Goal: Task Accomplishment & Management: Complete application form

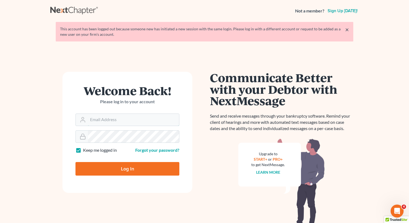
type input "[EMAIL_ADDRESS][DOMAIN_NAME]"
click at [120, 166] on input "Log In" at bounding box center [127, 169] width 104 height 14
type input "Thinking..."
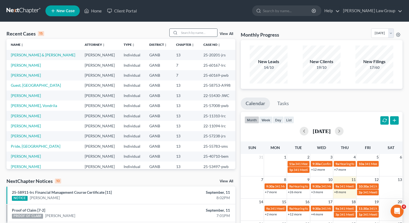
click at [190, 32] on input "search" at bounding box center [198, 33] width 38 height 8
click at [193, 31] on input "search" at bounding box center [198, 33] width 38 height 8
paste input "Gamaal"
type input "Gamaal"
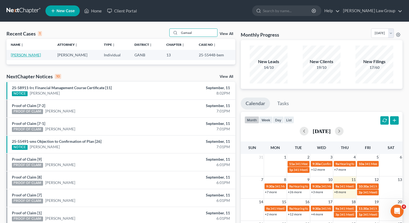
click at [27, 56] on link "[PERSON_NAME]" at bounding box center [26, 54] width 30 height 5
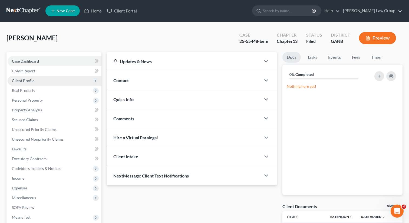
click at [34, 80] on span "Client Profile" at bounding box center [55, 81] width 94 height 10
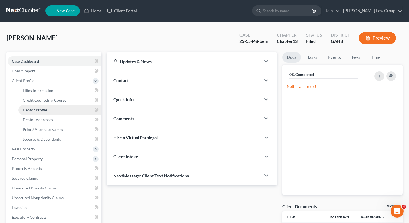
click at [34, 110] on span "Debtor Profile" at bounding box center [35, 109] width 24 height 5
select select "0"
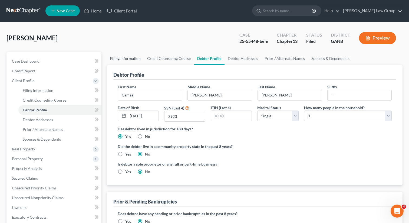
click at [122, 58] on link "Filing Information" at bounding box center [125, 58] width 37 height 13
select select "1"
select select "0"
select select "3"
select select "10"
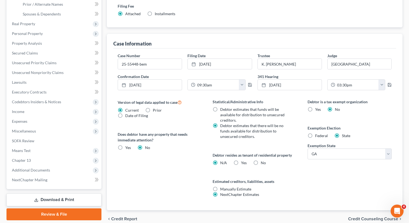
scroll to position [149, 0]
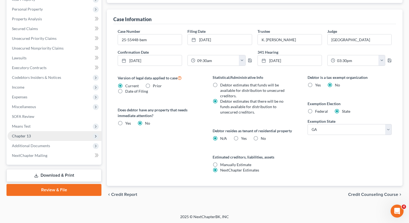
click at [54, 135] on span "Chapter 13" at bounding box center [55, 136] width 94 height 10
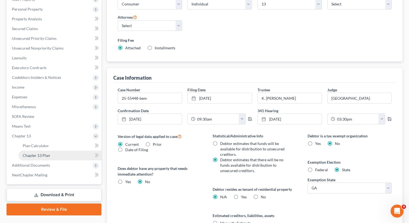
click at [62, 155] on link "Chapter 13 Plan" at bounding box center [59, 155] width 83 height 10
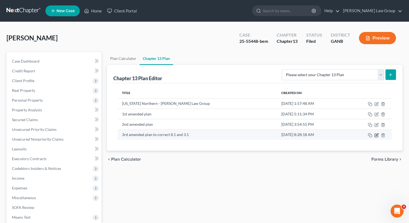
click at [376, 134] on icon "button" at bounding box center [376, 135] width 4 height 4
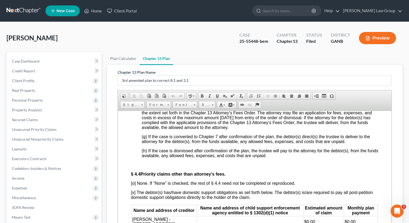
scroll to position [1844, 0]
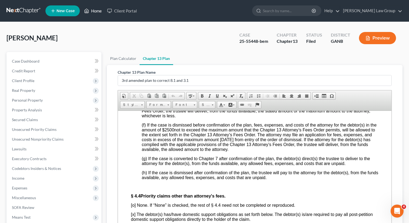
click at [96, 12] on link "Home" at bounding box center [92, 11] width 23 height 10
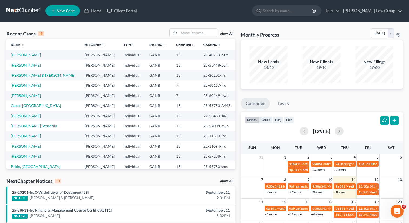
click at [189, 13] on ul "New Case Home Client Portal - No Result - See all results Or Press Enter... Hel…" at bounding box center [223, 11] width 357 height 14
click at [186, 34] on input "search" at bounding box center [198, 33] width 38 height 8
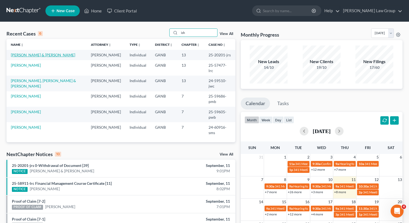
type input "ish"
click at [24, 53] on link "[PERSON_NAME] & [PERSON_NAME]" at bounding box center [43, 54] width 64 height 5
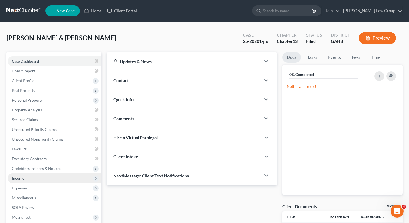
click at [24, 182] on span "Income" at bounding box center [55, 178] width 94 height 10
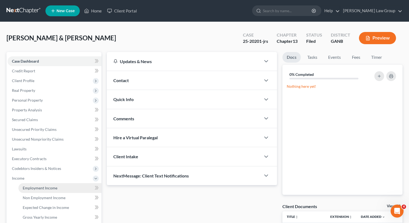
click at [27, 188] on span "Employment Income" at bounding box center [40, 187] width 35 height 5
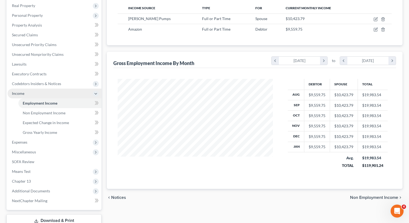
scroll to position [86, 0]
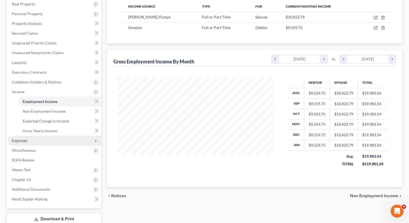
click at [27, 144] on span "Expenses" at bounding box center [55, 141] width 94 height 10
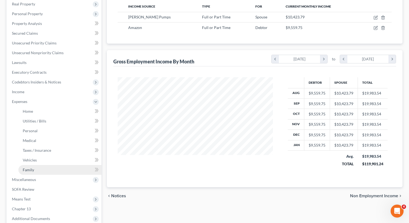
click at [28, 171] on span "Family" at bounding box center [28, 169] width 11 height 5
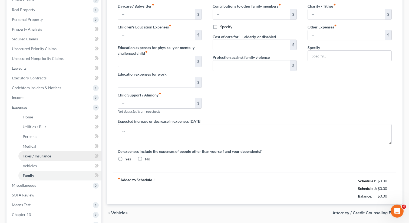
type input "1,100.00"
type input "200.00"
type input "0.00"
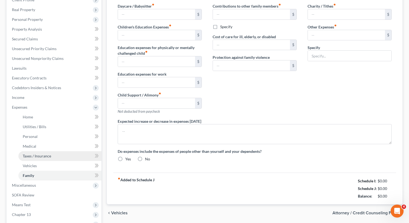
type input "0.00"
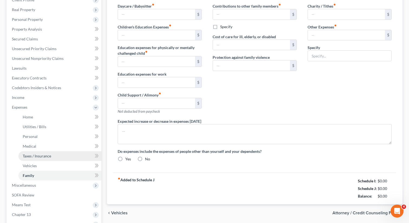
radio input "true"
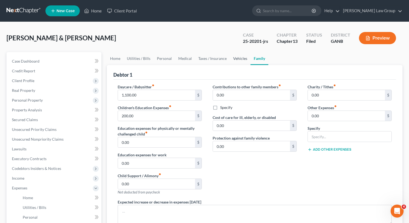
click at [238, 60] on link "Vehicles" at bounding box center [240, 58] width 21 height 13
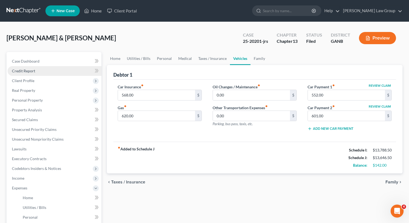
click at [37, 71] on link "Credit Report" at bounding box center [55, 71] width 94 height 10
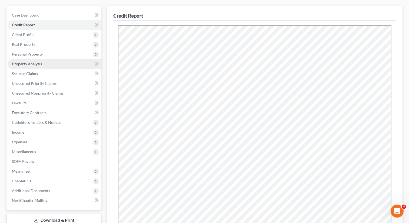
scroll to position [47, 0]
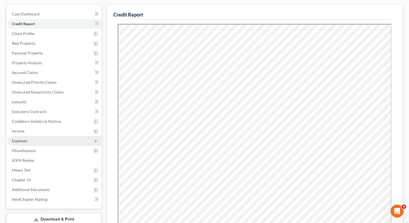
click at [32, 139] on span "Expenses" at bounding box center [55, 141] width 94 height 10
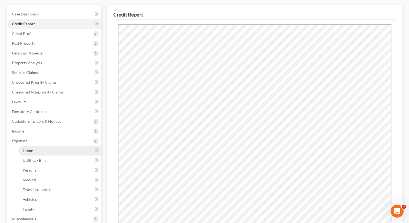
click at [33, 151] on link "Home" at bounding box center [59, 151] width 83 height 10
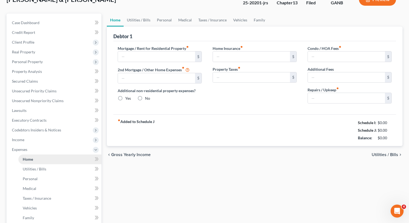
scroll to position [18, 0]
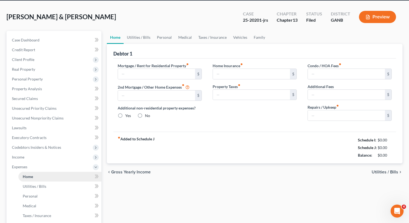
type input "4,500.00"
type input "0.00"
radio input "true"
type input "55.00"
type input "0.00"
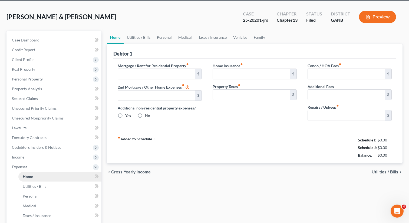
type input "0.00"
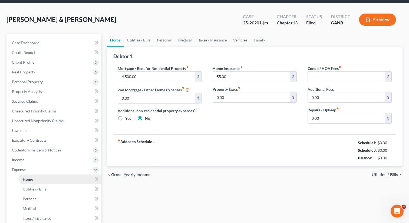
scroll to position [0, 0]
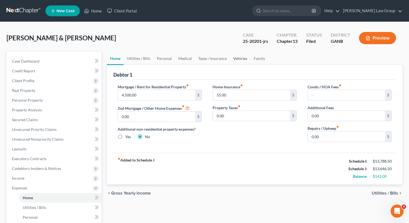
click at [236, 60] on link "Vehicles" at bounding box center [240, 58] width 21 height 13
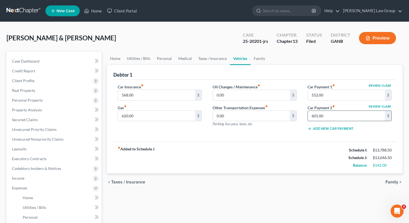
click at [331, 117] on input "601.00" at bounding box center [346, 116] width 77 height 10
click at [165, 56] on link "Personal" at bounding box center [164, 58] width 21 height 13
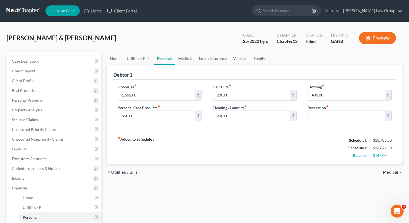
click at [177, 55] on link "Medical" at bounding box center [185, 58] width 20 height 13
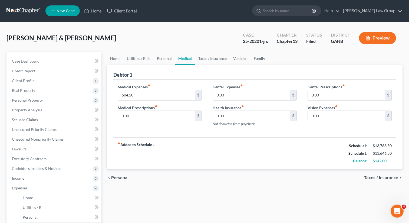
click at [256, 55] on link "Family" at bounding box center [260, 58] width 18 height 13
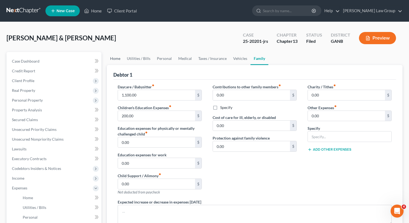
click at [114, 58] on link "Home" at bounding box center [115, 58] width 17 height 13
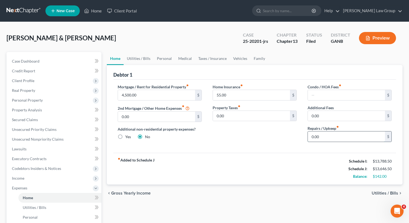
click at [322, 139] on input "0.00" at bounding box center [346, 136] width 77 height 10
type input "50"
click at [256, 58] on link "Family" at bounding box center [260, 58] width 18 height 13
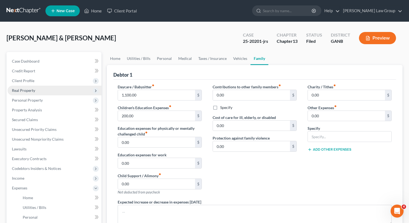
click at [27, 89] on span "Real Property" at bounding box center [23, 90] width 23 height 5
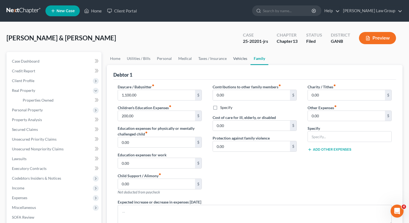
click at [241, 57] on link "Vehicles" at bounding box center [240, 58] width 21 height 13
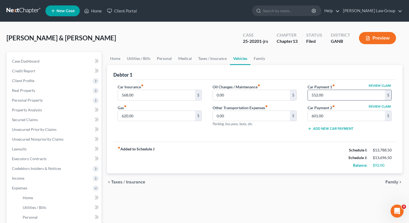
click at [323, 96] on input "552.00" at bounding box center [346, 95] width 77 height 10
click at [322, 96] on input "552.00" at bounding box center [346, 95] width 77 height 10
click at [312, 95] on input "552.00" at bounding box center [346, 95] width 77 height 10
click at [312, 94] on input "552.00" at bounding box center [346, 95] width 77 height 10
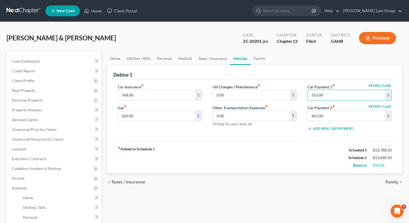
drag, startPoint x: 313, startPoint y: 94, endPoint x: 306, endPoint y: 93, distance: 7.1
click at [306, 93] on div "Review Claim Car Payment 1 fiber_manual_record 552.00 $ Review Claim Car Paymen…" at bounding box center [349, 109] width 95 height 51
click at [213, 62] on link "Taxes / Insurance" at bounding box center [212, 58] width 35 height 13
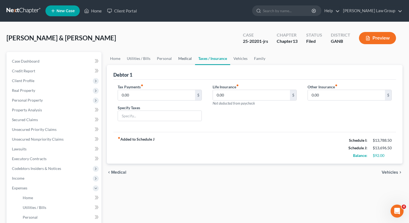
click at [181, 59] on link "Medical" at bounding box center [185, 58] width 20 height 13
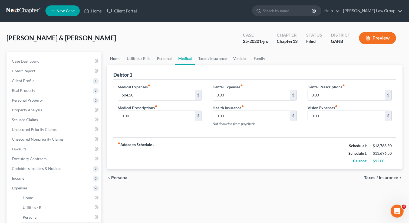
click at [113, 63] on link "Home" at bounding box center [115, 58] width 17 height 13
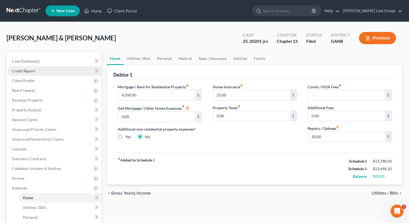
click at [34, 71] on span "Credit Report" at bounding box center [23, 70] width 23 height 5
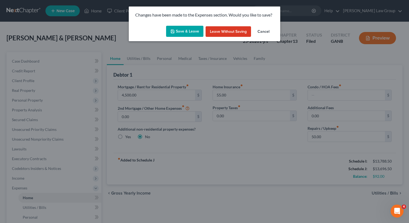
click at [180, 31] on button "Save & Leave" at bounding box center [184, 31] width 37 height 11
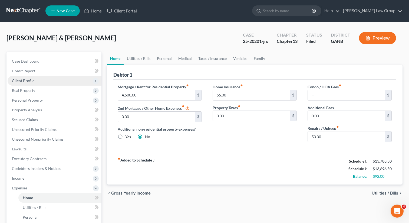
click at [37, 81] on span "Client Profile" at bounding box center [55, 81] width 94 height 10
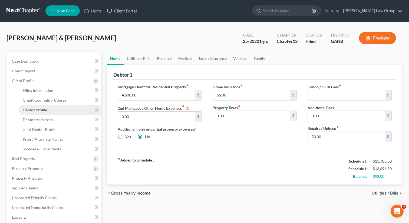
click at [33, 110] on span "Debtor Profile" at bounding box center [35, 109] width 24 height 5
select select "1"
select select "9"
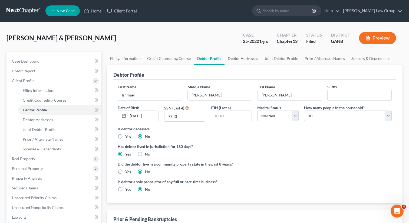
click at [237, 62] on link "Debtor Addresses" at bounding box center [243, 58] width 37 height 13
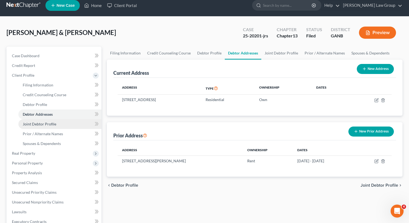
scroll to position [6, 0]
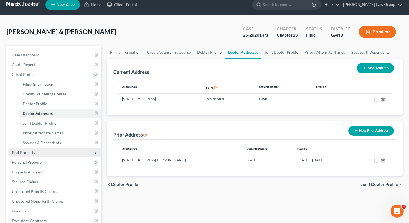
click at [28, 153] on span "Real Property" at bounding box center [23, 152] width 23 height 5
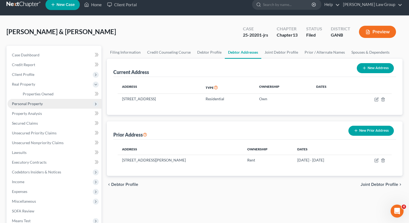
click at [41, 105] on span "Personal Property" at bounding box center [27, 103] width 31 height 5
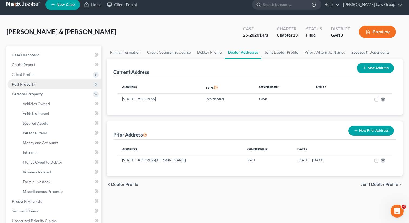
click at [38, 81] on span "Real Property" at bounding box center [55, 84] width 94 height 10
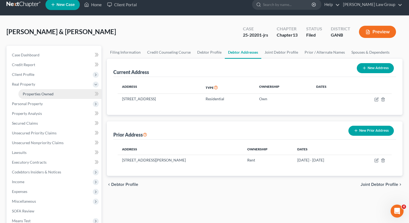
click at [36, 93] on span "Properties Owned" at bounding box center [38, 93] width 31 height 5
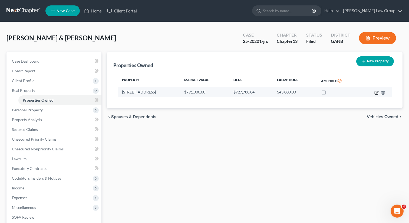
click at [376, 91] on icon "button" at bounding box center [376, 92] width 4 height 4
select select "10"
select select "1"
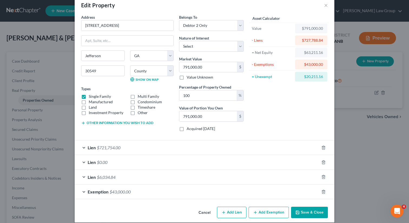
scroll to position [17, 0]
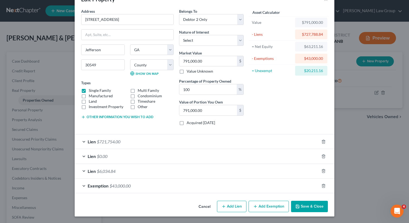
click at [315, 209] on button "Save & Close" at bounding box center [309, 205] width 37 height 11
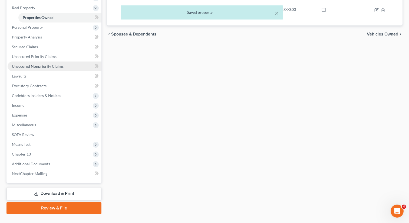
scroll to position [94, 0]
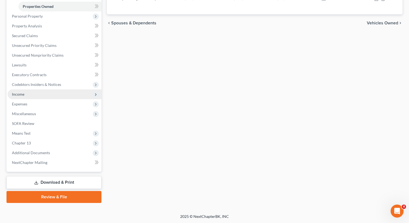
click at [28, 96] on span "Income" at bounding box center [55, 94] width 94 height 10
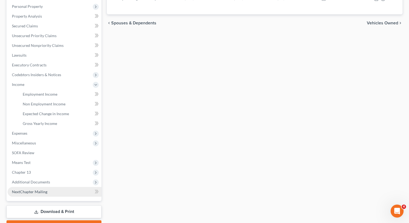
scroll to position [123, 0]
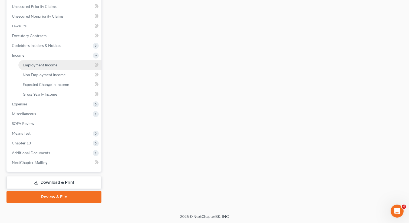
click at [41, 65] on span "Employment Income" at bounding box center [40, 64] width 35 height 5
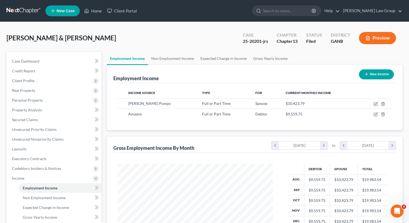
scroll to position [97, 166]
click at [170, 57] on link "Non Employment Income" at bounding box center [172, 58] width 49 height 13
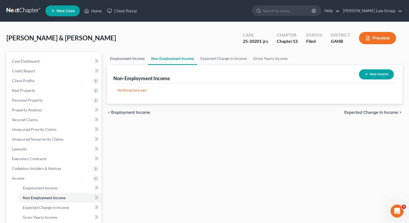
click at [136, 59] on link "Employment Income" at bounding box center [127, 58] width 41 height 13
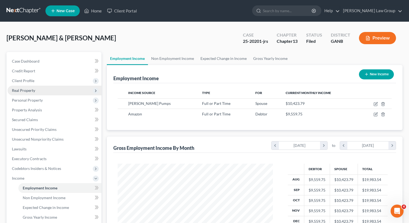
scroll to position [97, 166]
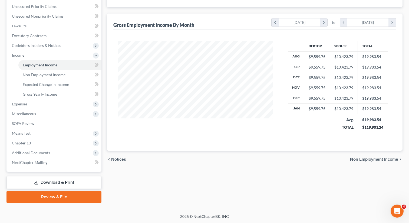
click at [52, 183] on link "Download & Print" at bounding box center [53, 182] width 95 height 13
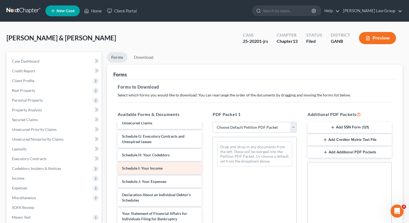
scroll to position [241, 0]
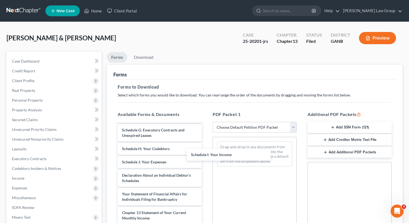
click at [206, 151] on div "Schedule I: Your Income Custom Document (Certificate of Service of Plan.docx) C…" at bounding box center [159, 91] width 93 height 419
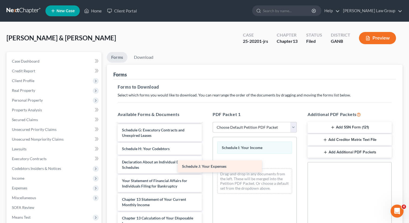
drag, startPoint x: 157, startPoint y: 160, endPoint x: 247, endPoint y: 175, distance: 91.9
click at [206, 175] on div "Schedule J: Your Expenses Custom Document (Certificate of Service of Plan.docx)…" at bounding box center [159, 85] width 93 height 406
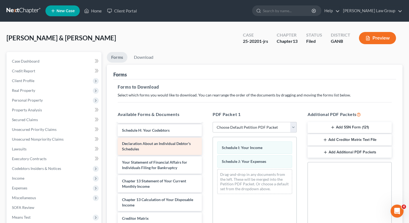
scroll to position [8, 0]
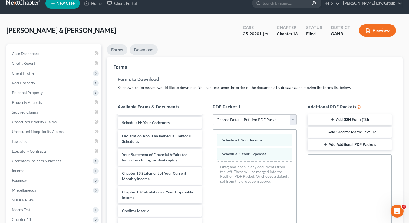
click at [141, 46] on link "Download" at bounding box center [144, 49] width 28 height 11
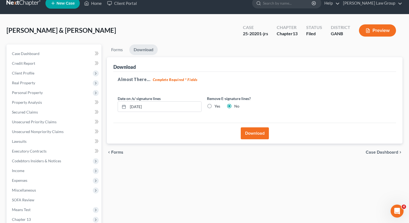
click at [256, 134] on button "Download" at bounding box center [255, 133] width 28 height 12
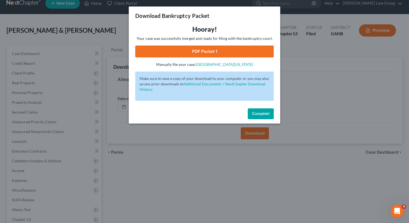
click at [198, 54] on link "PDF Packet 1" at bounding box center [204, 51] width 139 height 12
click at [262, 116] on button "Complete!" at bounding box center [261, 113] width 26 height 11
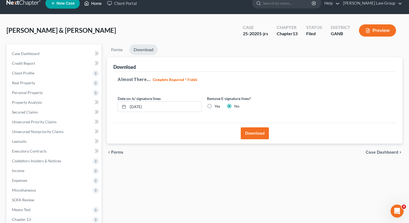
click at [93, 4] on link "Home" at bounding box center [92, 3] width 23 height 10
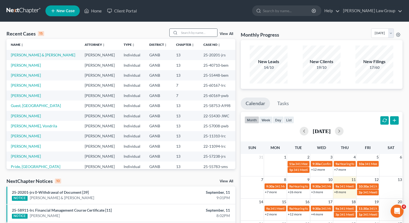
click at [197, 28] on div at bounding box center [193, 32] width 48 height 8
click at [189, 33] on input "search" at bounding box center [198, 33] width 38 height 8
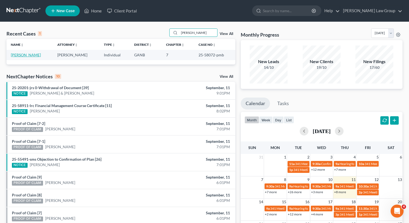
type input "[PERSON_NAME]"
click at [25, 55] on link "[PERSON_NAME]" at bounding box center [26, 54] width 30 height 5
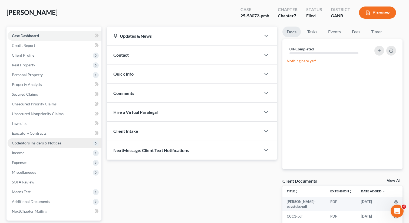
scroll to position [74, 0]
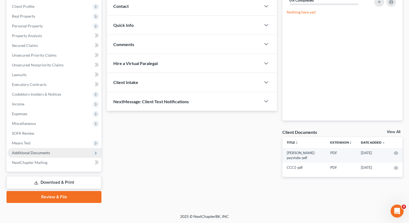
click at [44, 153] on span "Additional Documents" at bounding box center [31, 152] width 38 height 5
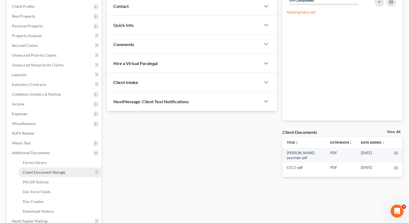
click at [48, 170] on span "Client Document Storage" at bounding box center [44, 172] width 42 height 5
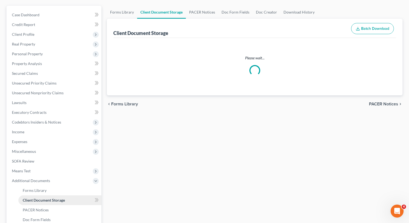
select select "5"
select select "35"
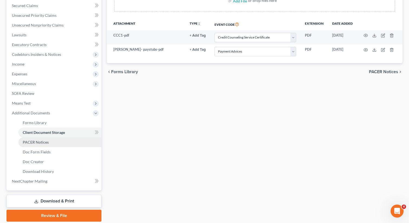
click at [35, 142] on span "PACER Notices" at bounding box center [36, 142] width 26 height 5
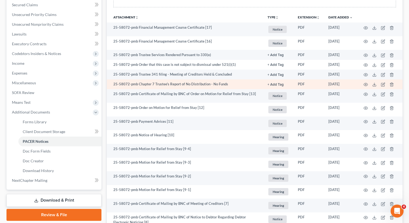
scroll to position [116, 0]
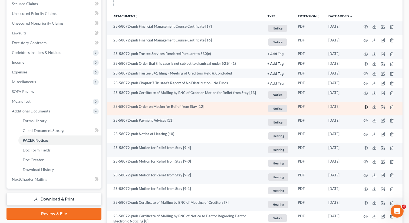
click at [366, 107] on icon "button" at bounding box center [366, 107] width 4 height 4
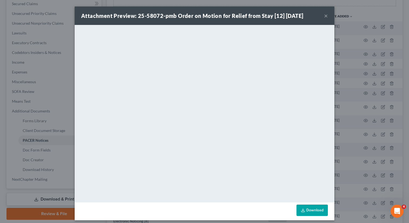
click at [324, 15] on button "×" at bounding box center [326, 15] width 4 height 6
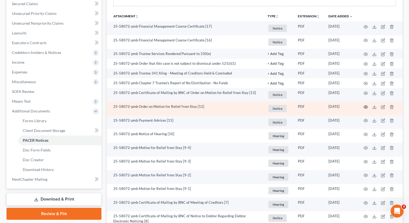
click at [366, 106] on icon "button" at bounding box center [366, 107] width 4 height 4
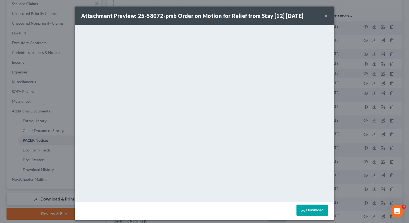
click at [326, 18] on button "×" at bounding box center [326, 15] width 4 height 6
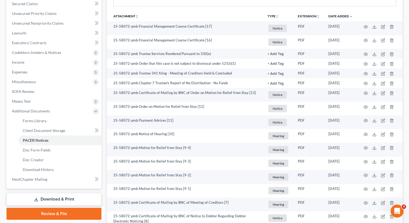
scroll to position [0, 0]
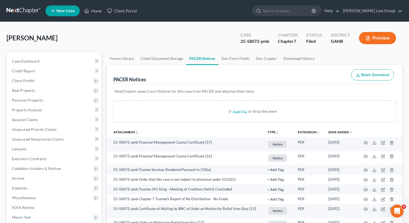
drag, startPoint x: 64, startPoint y: 39, endPoint x: 0, endPoint y: 38, distance: 64.4
copy span "[PERSON_NAME]"
drag, startPoint x: 272, startPoint y: 41, endPoint x: 240, endPoint y: 42, distance: 31.9
click at [240, 42] on div "Case 25-58072-pmb" at bounding box center [254, 39] width 37 height 16
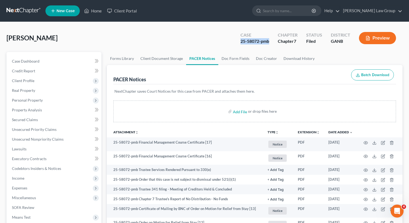
copy div "25-58072-pmb"
click at [96, 6] on link "Home" at bounding box center [92, 11] width 23 height 10
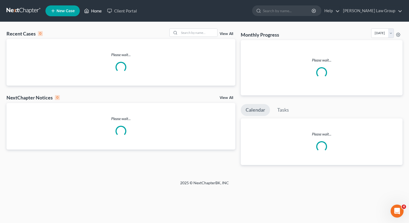
click at [94, 13] on link "Home" at bounding box center [92, 11] width 23 height 10
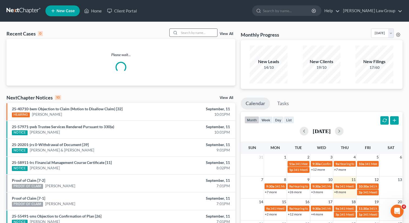
click at [184, 33] on input "search" at bounding box center [198, 33] width 38 height 8
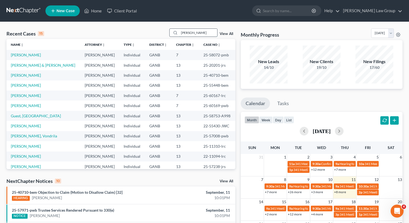
type input "[PERSON_NAME]"
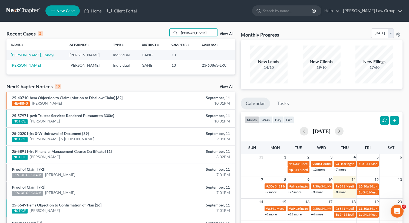
click at [20, 56] on link "[PERSON_NAME], Cyndyl" at bounding box center [33, 54] width 44 height 5
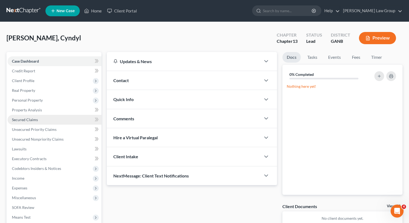
click at [16, 122] on link "Secured Claims" at bounding box center [55, 120] width 94 height 10
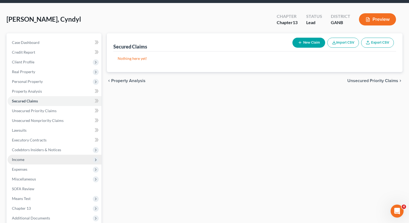
scroll to position [24, 0]
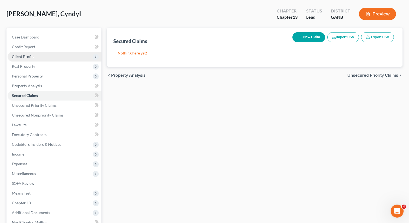
click at [32, 58] on span "Client Profile" at bounding box center [23, 56] width 22 height 5
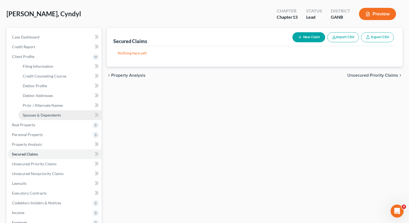
click at [34, 114] on span "Spouses & Dependents" at bounding box center [42, 115] width 38 height 5
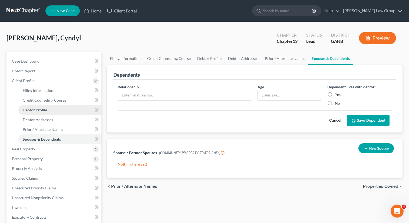
click at [45, 109] on span "Debtor Profile" at bounding box center [35, 109] width 24 height 5
select select "1"
select select "2"
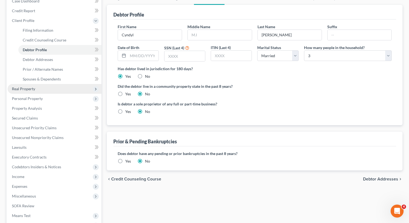
scroll to position [111, 0]
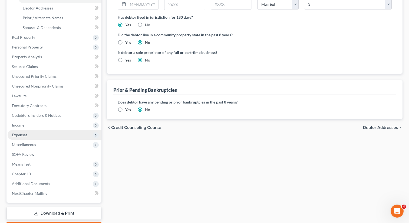
click at [29, 134] on span "Expenses" at bounding box center [55, 135] width 94 height 10
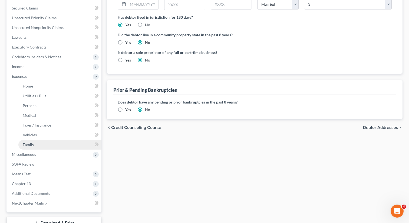
click at [34, 145] on link "Family" at bounding box center [59, 145] width 83 height 10
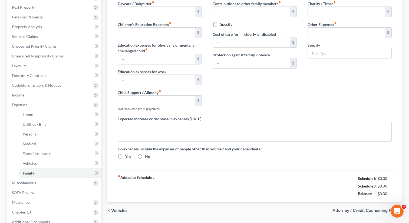
type input "0.00"
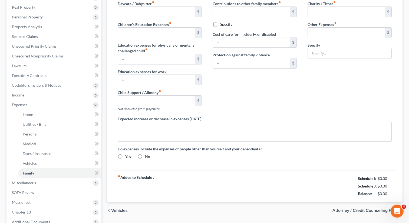
type input "0.00"
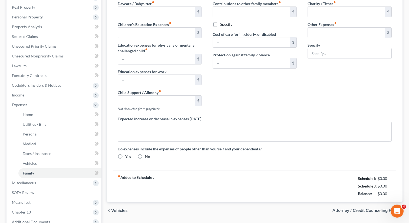
radio input "true"
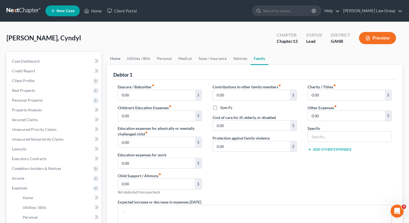
click at [112, 57] on link "Home" at bounding box center [115, 58] width 17 height 13
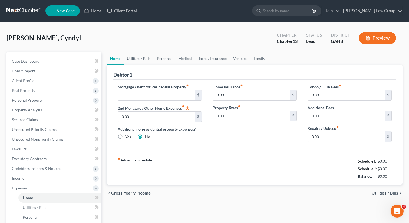
click at [135, 57] on link "Utilities / Bills" at bounding box center [139, 58] width 30 height 13
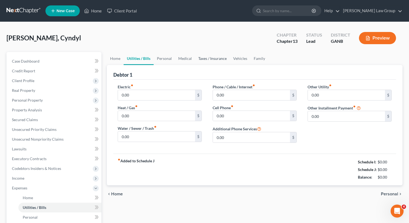
click at [213, 58] on link "Taxes / Insurance" at bounding box center [212, 58] width 35 height 13
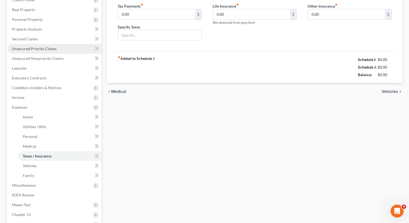
scroll to position [152, 0]
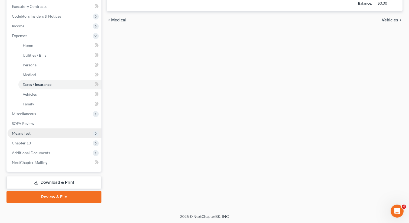
click at [38, 134] on span "Means Test" at bounding box center [55, 133] width 94 height 10
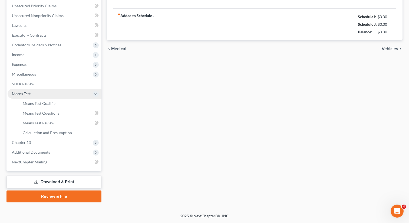
scroll to position [123, 0]
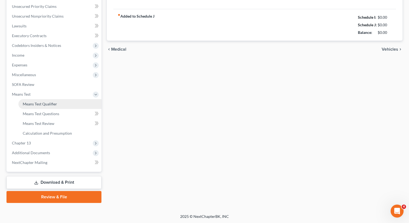
click at [41, 102] on span "Means Test Qualifier" at bounding box center [40, 103] width 34 height 5
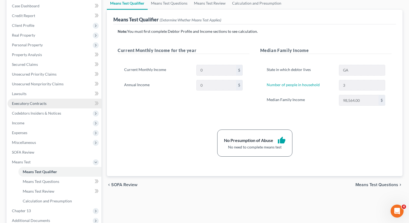
scroll to position [67, 0]
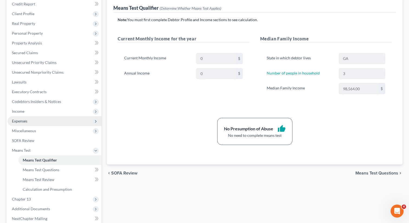
click at [64, 121] on span "Expenses" at bounding box center [55, 121] width 94 height 10
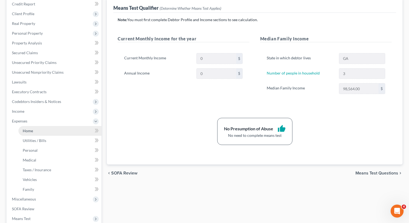
click at [59, 128] on link "Home" at bounding box center [59, 131] width 83 height 10
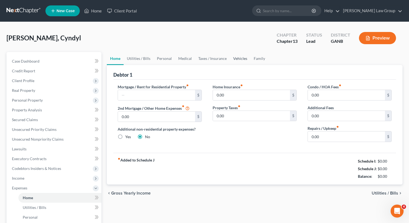
click at [242, 59] on link "Vehicles" at bounding box center [240, 58] width 21 height 13
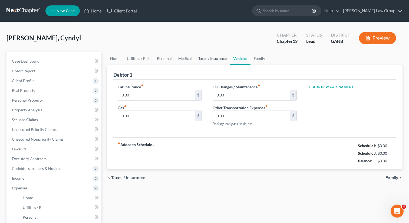
click at [217, 58] on link "Taxes / Insurance" at bounding box center [212, 58] width 35 height 13
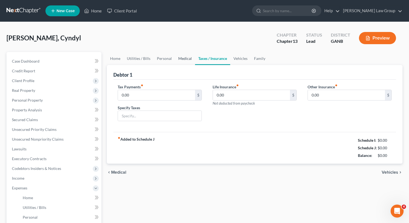
click at [186, 58] on link "Medical" at bounding box center [185, 58] width 20 height 13
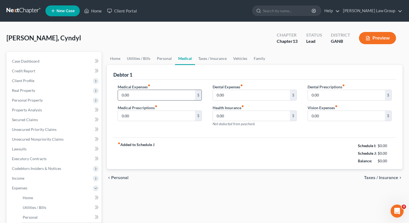
click at [146, 91] on input "0.00" at bounding box center [156, 95] width 77 height 10
paste input "35"
type input "350"
click at [169, 146] on div "fiber_manual_record Added to Schedule J Schedule I: $0.00 Schedule J: $350.00 B…" at bounding box center [254, 153] width 283 height 32
click at [113, 62] on link "Home" at bounding box center [115, 58] width 17 height 13
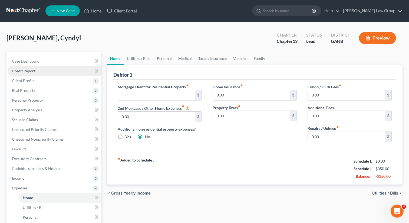
click at [38, 72] on link "Credit Report" at bounding box center [55, 71] width 94 height 10
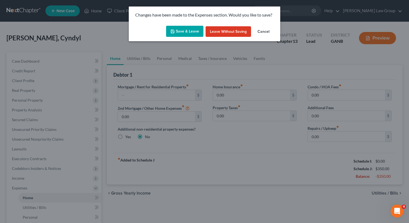
click at [185, 33] on button "Save & Leave" at bounding box center [184, 31] width 37 height 11
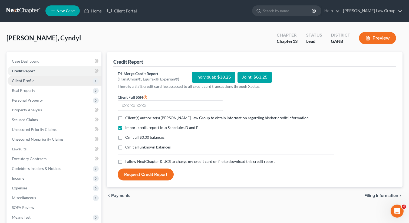
click at [37, 80] on span "Client Profile" at bounding box center [55, 81] width 94 height 10
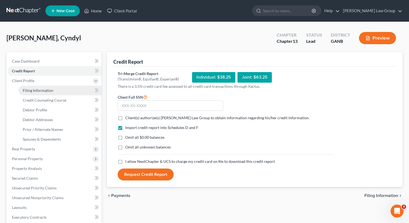
click at [56, 92] on link "Filing Information" at bounding box center [59, 90] width 83 height 10
select select "1"
select select "0"
select select "3"
select select "19"
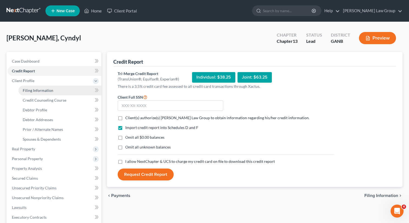
select select "0"
select select "10"
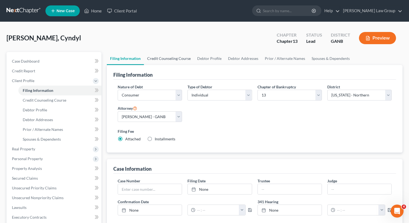
click at [162, 56] on link "Credit Counseling Course" at bounding box center [169, 58] width 50 height 13
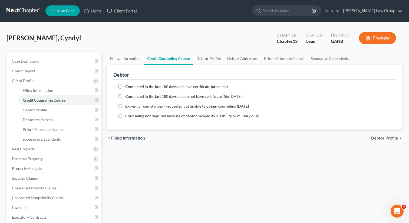
click at [212, 56] on link "Debtor Profile" at bounding box center [208, 58] width 31 height 13
select select "1"
select select "2"
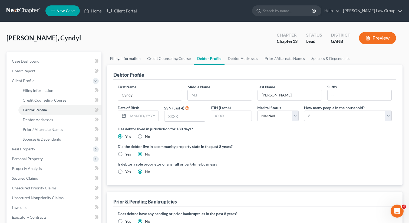
click at [136, 57] on link "Filing Information" at bounding box center [125, 58] width 37 height 13
select select "1"
select select "0"
select select "3"
select select "19"
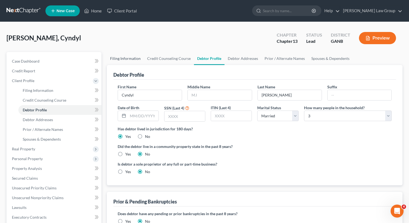
select select "0"
select select "10"
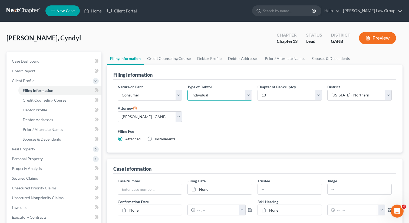
click at [213, 98] on select "Select Individual Joint" at bounding box center [219, 95] width 64 height 11
select select "1"
click at [187, 90] on select "Select Individual Joint" at bounding box center [219, 95] width 64 height 11
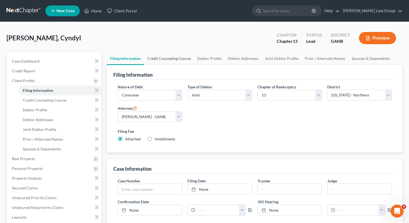
click at [180, 59] on link "Credit Counseling Course" at bounding box center [169, 58] width 50 height 13
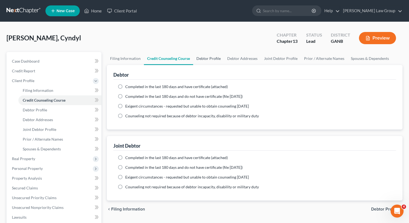
click at [203, 60] on link "Debtor Profile" at bounding box center [208, 58] width 31 height 13
select select "1"
select select "2"
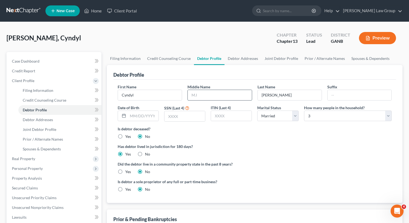
click at [200, 99] on input "text" at bounding box center [220, 95] width 64 height 10
paste input "[PERSON_NAME]"
type input "[PERSON_NAME]"
click at [135, 112] on input "text" at bounding box center [143, 116] width 31 height 10
paste input "[DATE]"
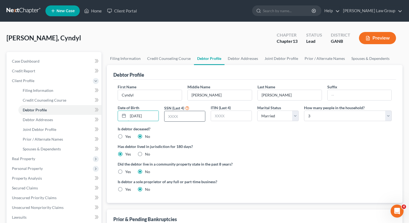
type input "[DATE]"
click at [192, 116] on input "text" at bounding box center [184, 116] width 41 height 10
type input "3508"
click at [239, 60] on link "Debtor Addresses" at bounding box center [243, 58] width 37 height 13
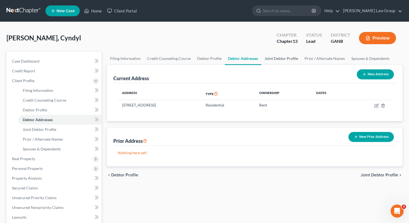
click at [282, 58] on link "Joint Debtor Profile" at bounding box center [281, 58] width 40 height 13
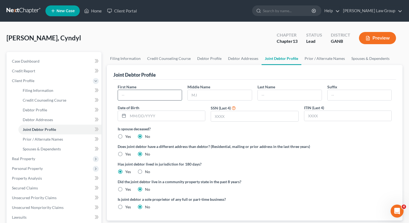
click at [138, 96] on input "text" at bounding box center [150, 95] width 64 height 10
paste input "[PERSON_NAME] [PERSON_NAME]"
drag, startPoint x: 134, startPoint y: 94, endPoint x: 166, endPoint y: 94, distance: 31.4
click at [166, 94] on input "[PERSON_NAME] [PERSON_NAME]" at bounding box center [150, 95] width 64 height 10
type input "[PERSON_NAME]"
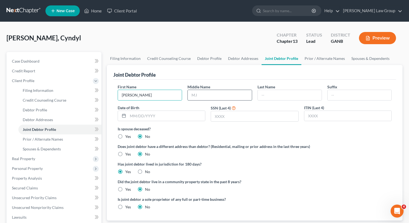
click at [202, 93] on input "text" at bounding box center [220, 95] width 64 height 10
paste input "[PERSON_NAME]"
drag, startPoint x: 204, startPoint y: 95, endPoint x: 238, endPoint y: 95, distance: 34.1
click at [238, 95] on input "[PERSON_NAME]" at bounding box center [220, 95] width 64 height 10
type input "[PERSON_NAME]"
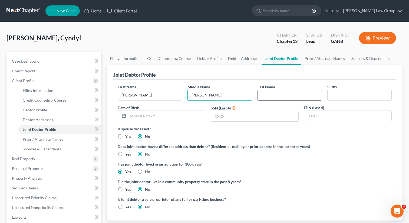
click at [267, 97] on input "text" at bounding box center [290, 95] width 64 height 10
paste input "[PERSON_NAME]"
type input "[PERSON_NAME]"
click at [146, 117] on input "text" at bounding box center [166, 116] width 77 height 10
paste input "[DATE]"
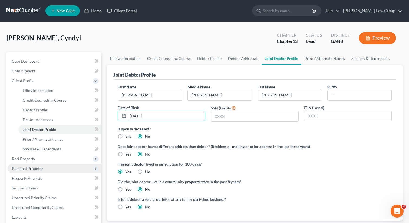
type input "[DATE]"
click at [35, 164] on span "Personal Property" at bounding box center [55, 168] width 94 height 10
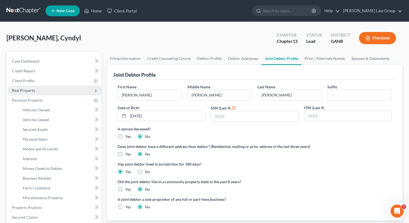
click at [31, 88] on span "Real Property" at bounding box center [23, 90] width 23 height 5
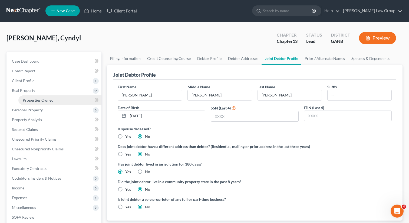
click at [33, 99] on span "Properties Owned" at bounding box center [38, 100] width 31 height 5
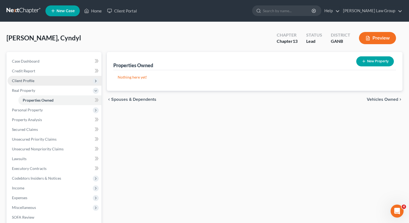
click at [33, 77] on span "Client Profile" at bounding box center [55, 81] width 94 height 10
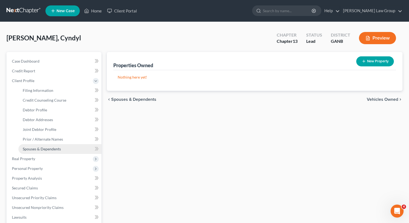
click at [61, 144] on link "Spouses & Dependents" at bounding box center [59, 149] width 83 height 10
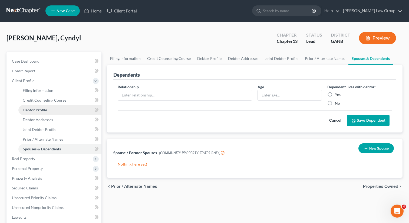
click at [36, 109] on span "Debtor Profile" at bounding box center [35, 109] width 24 height 5
select select "1"
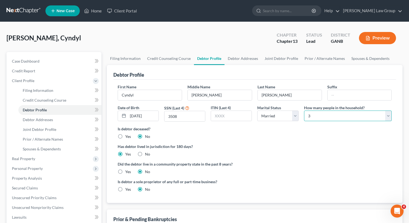
click at [312, 112] on select "Select 1 2 3 4 5 6 7 8 9 10 11 12 13 14 15 16 17 18 19 20" at bounding box center [348, 115] width 88 height 11
select select "4"
click at [304, 110] on select "Select 1 2 3 4 5 6 7 8 9 10 11 12 13 14 15 16 17 18 19 20" at bounding box center [348, 115] width 88 height 11
click at [363, 58] on link "Spouses & Dependents" at bounding box center [370, 58] width 45 height 13
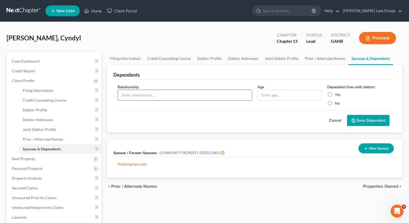
click at [202, 98] on input "text" at bounding box center [185, 95] width 134 height 10
type input "Step-son"
click at [283, 96] on input "text" at bounding box center [290, 95] width 64 height 10
type input "21"
click at [335, 94] on label "Yes" at bounding box center [338, 94] width 6 height 5
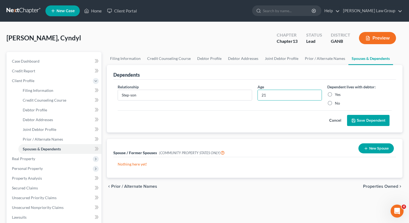
click at [337, 94] on input "Yes" at bounding box center [339, 94] width 4 height 4
radio input "true"
click at [361, 124] on button "Save Dependent" at bounding box center [368, 120] width 42 height 11
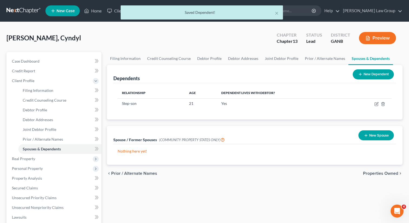
click at [367, 75] on button "New Dependent" at bounding box center [373, 74] width 41 height 10
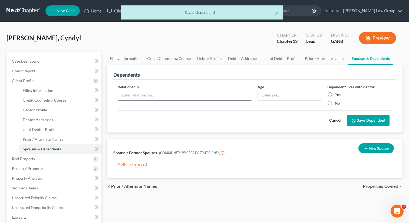
click at [164, 97] on input "text" at bounding box center [185, 95] width 134 height 10
type input "Step-son"
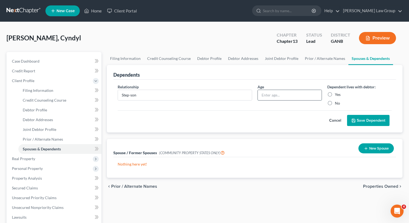
click at [279, 95] on input "text" at bounding box center [290, 95] width 64 height 10
type input "20"
click at [335, 92] on label "Yes" at bounding box center [338, 94] width 6 height 5
click at [337, 92] on input "Yes" at bounding box center [339, 94] width 4 height 4
radio input "true"
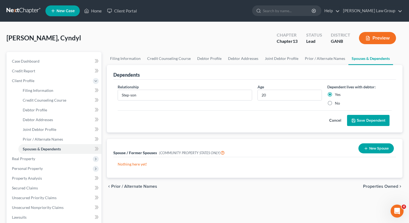
click at [369, 120] on button "Save Dependent" at bounding box center [368, 120] width 42 height 11
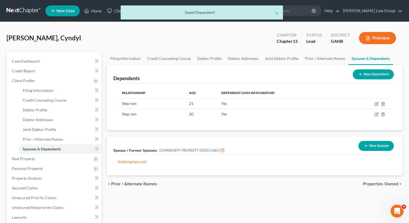
click at [364, 73] on button "New Dependent" at bounding box center [373, 74] width 41 height 10
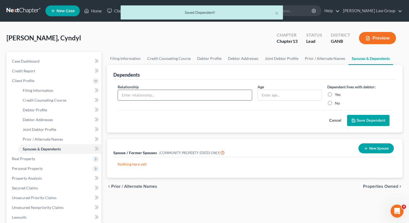
click at [159, 93] on input "text" at bounding box center [185, 95] width 134 height 10
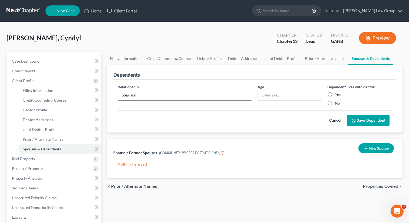
type input "Step-son"
type input "18"
click at [335, 96] on label "Yes" at bounding box center [338, 94] width 6 height 5
click at [337, 95] on input "Yes" at bounding box center [339, 94] width 4 height 4
radio input "true"
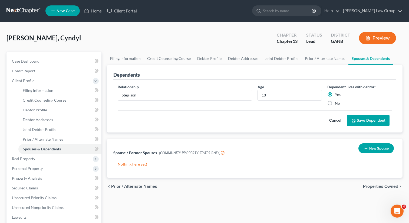
click at [365, 123] on button "Save Dependent" at bounding box center [368, 120] width 42 height 11
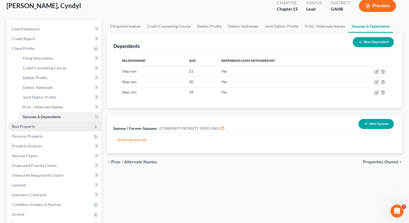
scroll to position [83, 0]
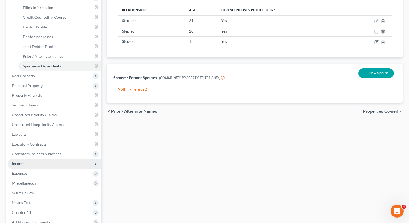
click at [32, 163] on span "Income" at bounding box center [55, 164] width 94 height 10
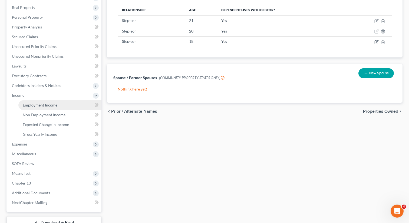
click at [42, 103] on span "Employment Income" at bounding box center [40, 105] width 35 height 5
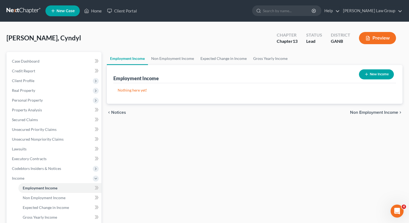
click at [368, 80] on div "New Income" at bounding box center [376, 74] width 39 height 14
click at [380, 71] on button "New Income" at bounding box center [376, 74] width 35 height 10
select select "0"
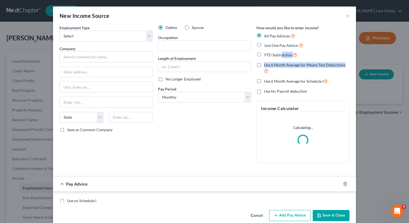
click at [260, 71] on div "New Income Source × Employment Type * Select Full or [DEMOGRAPHIC_DATA] Employm…" at bounding box center [204, 111] width 409 height 223
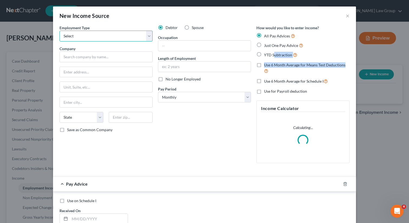
click at [111, 37] on select "Select Full or [DEMOGRAPHIC_DATA] Employment Self Employment" at bounding box center [106, 36] width 93 height 11
select select "0"
click at [60, 31] on select "Select Full or [DEMOGRAPHIC_DATA] Employment Self Employment" at bounding box center [106, 36] width 93 height 11
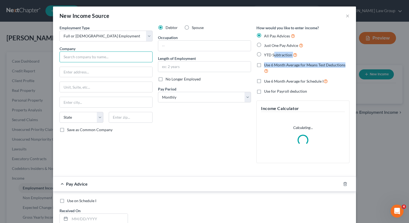
click at [87, 59] on input "text" at bounding box center [106, 56] width 93 height 11
paste input "Exygy"
type input "Exygy"
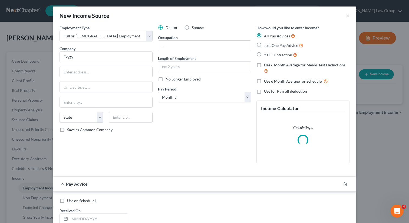
click at [264, 43] on label "Just One Pay Advice" at bounding box center [283, 45] width 39 height 6
click at [266, 43] on input "Just One Pay Advice" at bounding box center [268, 44] width 4 height 4
radio input "true"
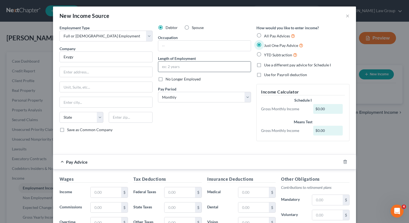
click at [175, 65] on input "text" at bounding box center [204, 66] width 93 height 10
paste input "7.5 months"
type input "7.5 months"
click at [164, 45] on input "text" at bounding box center [204, 46] width 93 height 10
paste input "Marketing Associate"
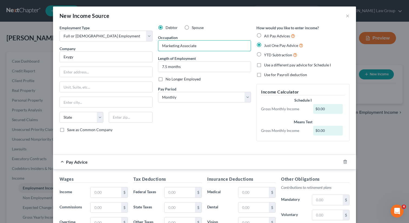
type input "Marketing Associate"
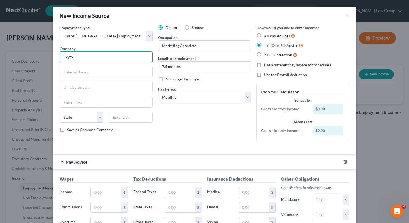
drag, startPoint x: 81, startPoint y: 58, endPoint x: 55, endPoint y: 59, distance: 26.3
click at [55, 59] on div "Employment Type * Select Full or [DEMOGRAPHIC_DATA] Employment Self Employment …" at bounding box center [204, 166] width 303 height 282
paste input "PEO for Exygy, Inc."
type input "PEO for Exygy, Inc."
click at [119, 72] on input "text" at bounding box center [106, 72] width 93 height 10
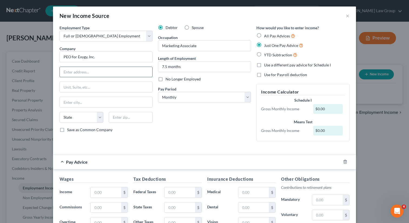
paste input "[STREET_ADDRESS]"
type input "[STREET_ADDRESS]"
click at [143, 115] on input "text" at bounding box center [131, 117] width 44 height 11
paste input "94104"
type input "94104"
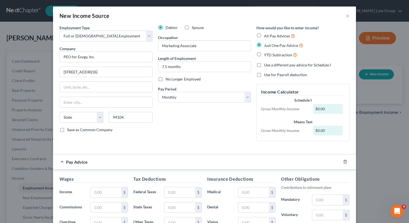
click at [192, 121] on div "Debtor Spouse Occupation Marketing Associate Length of Employment 7.5 months No…" at bounding box center [204, 85] width 98 height 120
type input "[GEOGRAPHIC_DATA]"
select select "4"
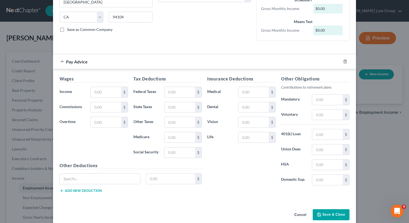
scroll to position [105, 0]
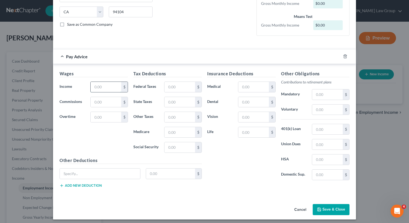
click at [105, 89] on input "text" at bounding box center [106, 87] width 31 height 10
paste input "2,692.31"
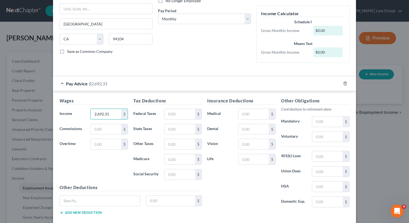
scroll to position [70, 0]
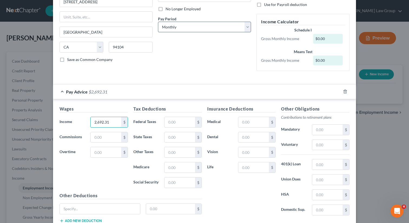
type input "2,692.31"
click at [185, 31] on select "Select Monthly Twice Monthly Every Other Week Weekly" at bounding box center [204, 27] width 93 height 11
select select "2"
click at [158, 22] on select "Select Monthly Twice Monthly Every Other Week Weekly" at bounding box center [204, 27] width 93 height 11
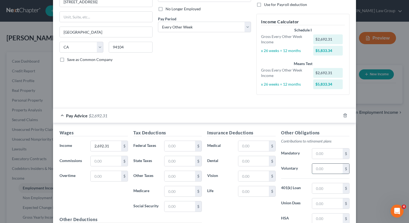
click at [330, 166] on input "text" at bounding box center [327, 168] width 31 height 10
type input "80.77"
click at [256, 147] on input "text" at bounding box center [253, 146] width 31 height 10
click at [179, 145] on input "text" at bounding box center [179, 146] width 31 height 10
paste input "623.85"
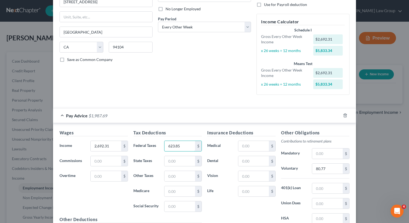
type input "623.85"
click at [250, 147] on input "text" at bounding box center [253, 146] width 31 height 10
type input "3.37"
click at [228, 64] on div "Debtor Spouse Occupation Marketing Associate Length of Employment 7.5 months No…" at bounding box center [204, 27] width 98 height 144
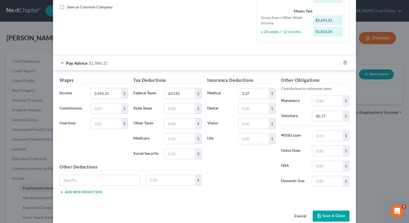
scroll to position [132, 0]
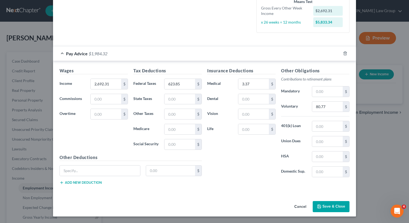
click at [330, 209] on button "Save & Close" at bounding box center [331, 206] width 37 height 11
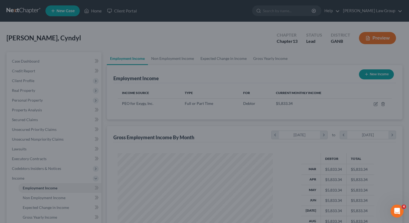
scroll to position [97, 166]
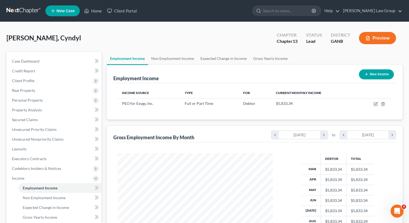
click at [374, 77] on button "New Income" at bounding box center [376, 74] width 35 height 10
select select "0"
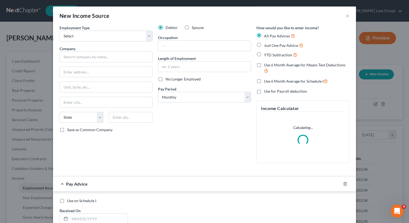
click at [192, 27] on label "Spouse" at bounding box center [198, 27] width 12 height 5
click at [194, 27] on input "Spouse" at bounding box center [196, 27] width 4 height 4
radio input "true"
click at [98, 36] on select "Select Full or [DEMOGRAPHIC_DATA] Employment Self Employment" at bounding box center [106, 36] width 93 height 11
select select "0"
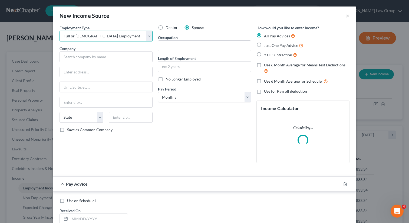
click at [60, 31] on select "Select Full or [DEMOGRAPHIC_DATA] Employment Self Employment" at bounding box center [106, 36] width 93 height 11
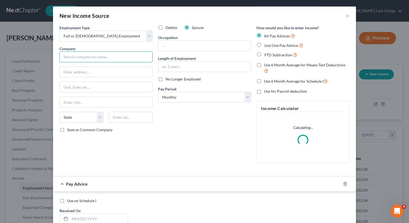
click at [79, 55] on input "text" at bounding box center [106, 56] width 93 height 11
paste input "RTG FURNITURE CORP. OF [US_STATE]"
type input "RTG FURNITURE CORP. OF [US_STATE]"
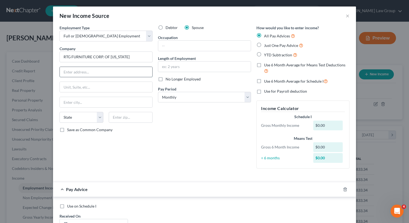
click at [111, 72] on input "text" at bounding box center [106, 72] width 93 height 10
paste input "[STREET_ADDRESS]"
type input "[STREET_ADDRESS]"
click at [128, 119] on input "text" at bounding box center [131, 117] width 44 height 11
type input "33584"
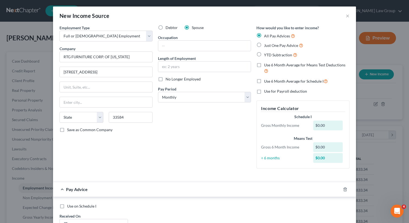
click at [156, 165] on div "Debtor Spouse Occupation Length of Employment No Longer Employed Pay Period * S…" at bounding box center [204, 99] width 98 height 148
type input "Seffner"
select select "9"
click at [264, 43] on label "Just One Pay Advice" at bounding box center [283, 45] width 39 height 6
click at [266, 43] on input "Just One Pay Advice" at bounding box center [268, 44] width 4 height 4
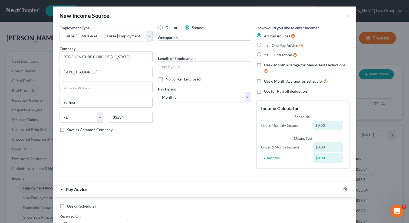
radio input "true"
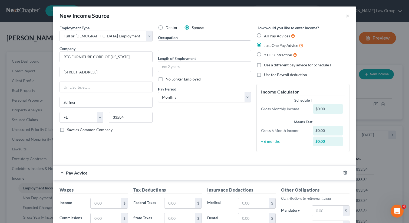
click at [182, 167] on div "Pay Advice" at bounding box center [197, 172] width 288 height 14
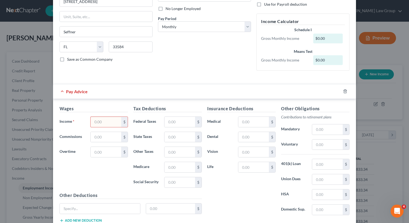
scroll to position [71, 0]
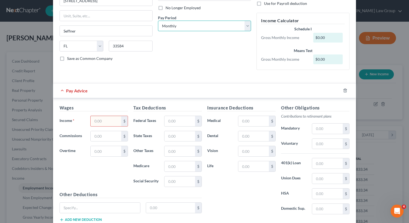
click at [198, 28] on select "Select Monthly Twice Monthly Every Other Week Weekly" at bounding box center [204, 26] width 93 height 11
select select "1"
click at [158, 21] on select "Select Monthly Twice Monthly Every Other Week Weekly" at bounding box center [204, 26] width 93 height 11
click at [109, 122] on input "text" at bounding box center [106, 121] width 31 height 10
paste input "$3 750 00"
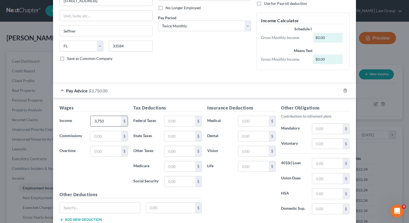
type input "3,750"
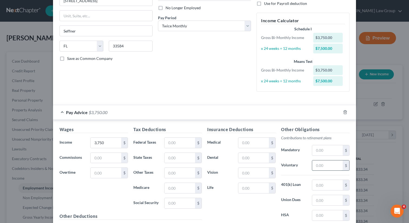
click at [323, 163] on input "text" at bounding box center [327, 165] width 31 height 10
paste input "37 50"
type input "3,750"
drag, startPoint x: 329, startPoint y: 164, endPoint x: 305, endPoint y: 158, distance: 24.5
click at [306, 164] on div "Voluntary 3,750 $" at bounding box center [315, 165] width 74 height 11
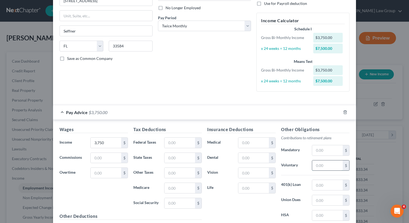
click at [323, 169] on input "text" at bounding box center [327, 165] width 31 height 10
paste input "37 50*"
type input "3"
click at [320, 149] on input "text" at bounding box center [327, 150] width 31 height 10
click at [318, 166] on input "text" at bounding box center [327, 165] width 31 height 10
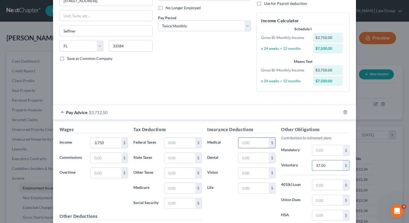
type input "37.50"
click at [173, 140] on input "text" at bounding box center [179, 142] width 31 height 10
type input "118.74"
click at [252, 141] on input "text" at bounding box center [253, 142] width 31 height 10
type input "118.74"
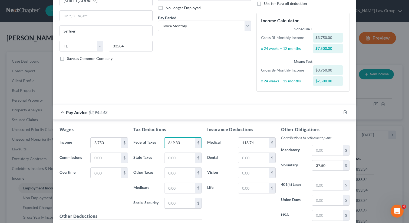
type input "649.33"
click at [167, 77] on div "Debtor Spouse Occupation Length of Employment No Longer Employed Pay Period * S…" at bounding box center [204, 25] width 98 height 142
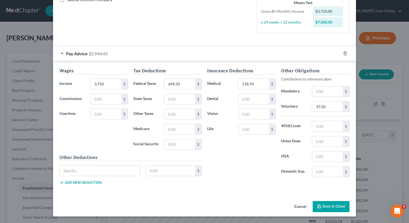
drag, startPoint x: 339, startPoint y: 208, endPoint x: 287, endPoint y: 159, distance: 71.4
click at [287, 160] on div "New Income Source × Employment Type * Select Full or [DEMOGRAPHIC_DATA] Employm…" at bounding box center [204, 47] width 303 height 340
click at [331, 203] on button "Save & Close" at bounding box center [331, 206] width 37 height 11
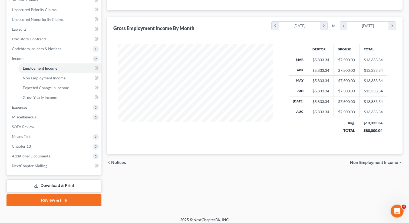
scroll to position [123, 0]
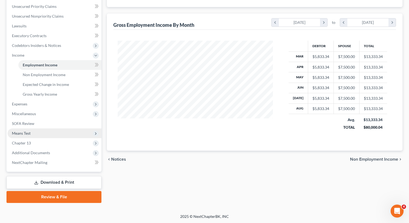
click at [45, 133] on span "Means Test" at bounding box center [55, 133] width 94 height 10
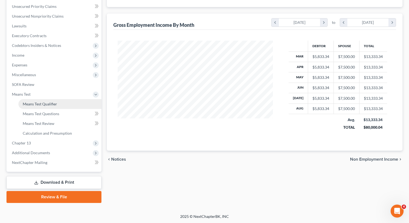
click at [50, 100] on link "Means Test Qualifier" at bounding box center [59, 104] width 83 height 10
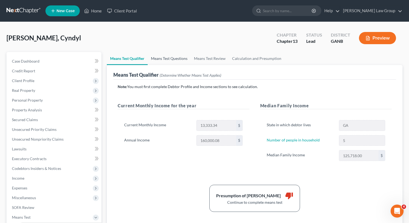
click at [173, 56] on link "Means Test Questions" at bounding box center [169, 58] width 43 height 13
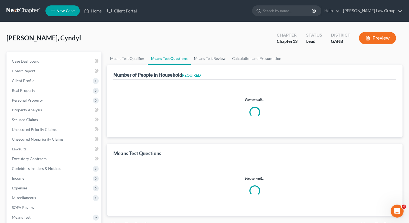
select select "0"
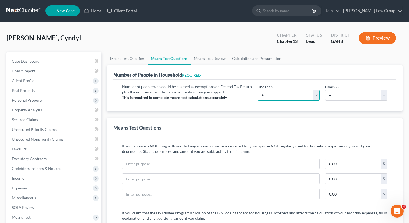
click at [294, 91] on select "# 0 1 2 3 4 5 6 7 8 9 10" at bounding box center [289, 95] width 62 height 11
select select "5"
click at [258, 90] on select "# 0 1 2 3 4 5 6 7 8 9 10" at bounding box center [289, 95] width 62 height 11
click at [220, 59] on link "Means Test Review" at bounding box center [210, 58] width 38 height 13
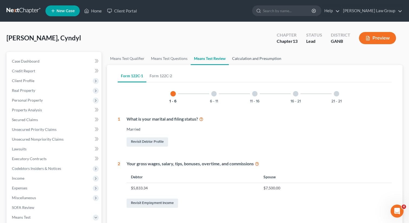
click at [258, 60] on link "Calculation and Presumption" at bounding box center [257, 58] width 56 height 13
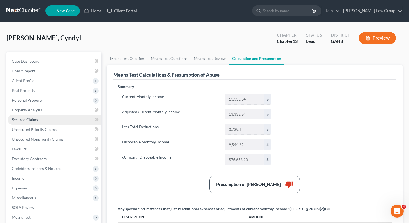
click at [36, 120] on span "Secured Claims" at bounding box center [25, 119] width 26 height 5
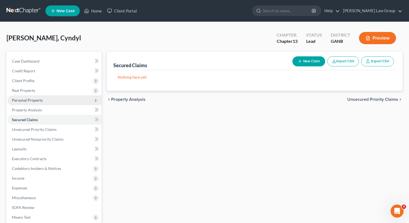
click at [29, 98] on span "Personal Property" at bounding box center [27, 100] width 31 height 5
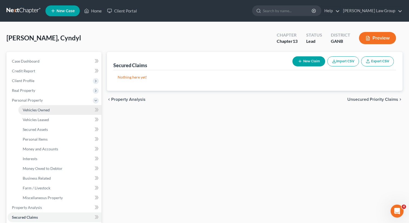
click at [36, 109] on span "Vehicles Owned" at bounding box center [36, 109] width 27 height 5
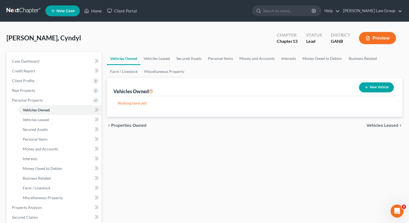
click at [365, 90] on button "New Vehicle" at bounding box center [376, 87] width 35 height 10
select select "0"
select select "2"
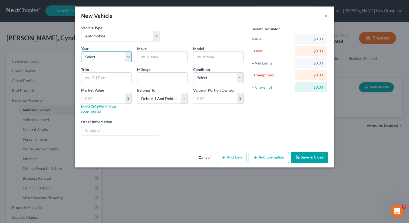
click at [120, 55] on select "Select 2026 2025 2024 2023 2022 2021 2020 2019 2018 2017 2016 2015 2014 2013 20…" at bounding box center [106, 56] width 51 height 11
select select "5"
click at [81, 51] on select "Select 2026 2025 2024 2023 2022 2021 2020 2019 2018 2017 2016 2015 2014 2013 20…" at bounding box center [106, 56] width 51 height 11
click at [149, 56] on input "text" at bounding box center [162, 57] width 50 height 10
paste input "Insight"
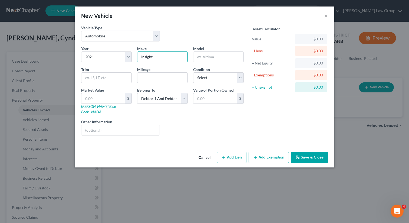
drag, startPoint x: 181, startPoint y: 57, endPoint x: 133, endPoint y: 54, distance: 48.2
click at [133, 54] on div "Year Select 2026 2025 2024 2023 2022 2021 2020 2019 2018 2017 2016 2015 2014 20…" at bounding box center [162, 93] width 168 height 94
type input "Honda"
paste input "Insight"
type input "Insight"
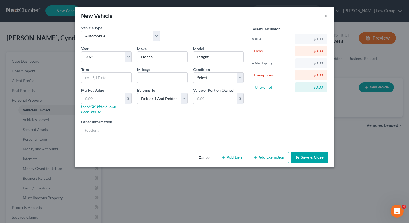
click at [238, 153] on button "Add Lien" at bounding box center [231, 157] width 29 height 11
select select "2"
select select "0"
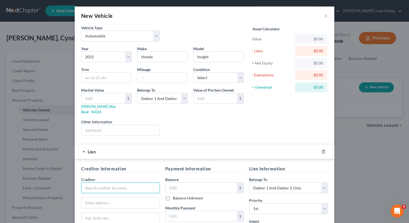
click at [130, 185] on input "text" at bounding box center [120, 187] width 79 height 11
type input "Capital One"
click at [193, 182] on input "text" at bounding box center [202, 187] width 72 height 10
paste input "6361"
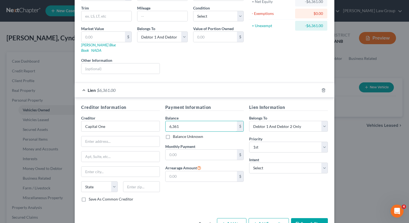
scroll to position [73, 0]
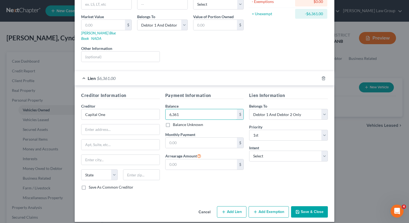
type input "6,361"
click at [124, 111] on input "Capital One" at bounding box center [120, 114] width 79 height 11
drag, startPoint x: 124, startPoint y: 111, endPoint x: 70, endPoint y: 109, distance: 54.1
click at [70, 109] on div "New Vehicle × Vehicle Type Select Automobile Truck Trailer Watercraft Aircraft …" at bounding box center [204, 111] width 409 height 223
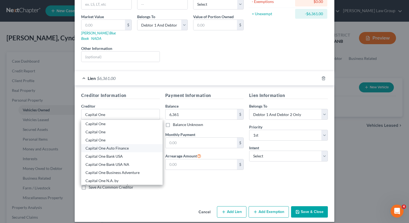
click at [113, 145] on div "Capital One Auto Finance" at bounding box center [121, 147] width 73 height 5
type input "Capital One Auto Finance"
type input "P.O. Box 60511"
type input "City of Industry"
select select "4"
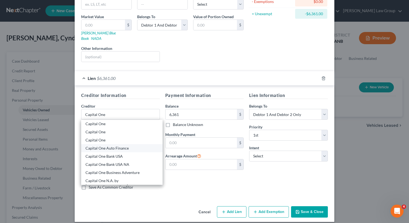
type input "91716-0000"
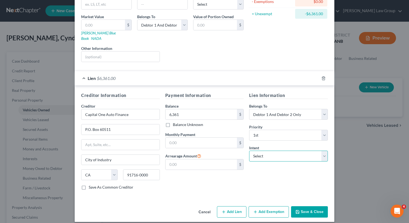
click at [293, 152] on select "Select Surrender Redeem Reaffirm Avoid Other" at bounding box center [288, 155] width 79 height 11
select select "2"
click at [249, 150] on select "Select Surrender Redeem Reaffirm Avoid Other" at bounding box center [288, 155] width 79 height 11
click at [313, 206] on button "Save & Close" at bounding box center [309, 211] width 37 height 11
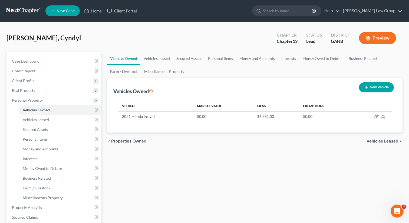
click at [377, 85] on button "New Vehicle" at bounding box center [376, 87] width 35 height 10
select select "0"
select select "2"
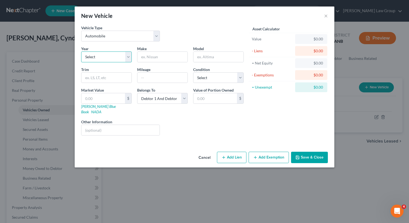
click at [108, 58] on select "Select 2026 2025 2024 2023 2022 2021 2020 2019 2018 2017 2016 2015 2014 2013 20…" at bounding box center [106, 56] width 51 height 11
click at [141, 56] on input "text" at bounding box center [162, 57] width 50 height 10
type input "Truck"
click at [239, 153] on button "Add Lien" at bounding box center [231, 157] width 29 height 11
select select "2"
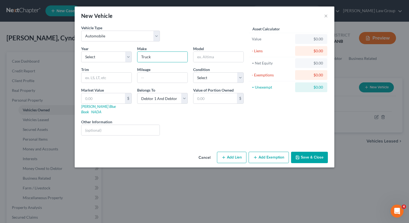
select select "0"
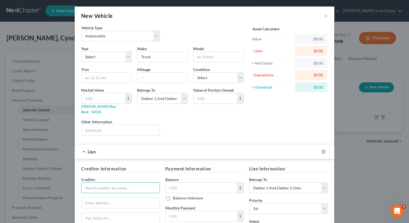
click at [135, 182] on input "text" at bounding box center [120, 187] width 79 height 11
type input "Car loan"
type input "4"
click at [200, 183] on input "text" at bounding box center [202, 187] width 72 height 10
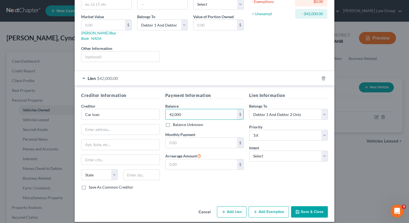
type input "42,000"
click at [266, 145] on div "Intent Select Surrender Redeem Reaffirm Avoid Other" at bounding box center [288, 153] width 79 height 17
click at [262, 150] on select "Select Surrender Redeem Reaffirm Avoid Other" at bounding box center [288, 155] width 79 height 11
select select "2"
click at [249, 150] on select "Select Surrender Redeem Reaffirm Avoid Other" at bounding box center [288, 155] width 79 height 11
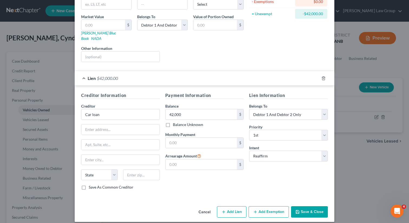
click at [311, 209] on button "Save & Close" at bounding box center [309, 211] width 37 height 11
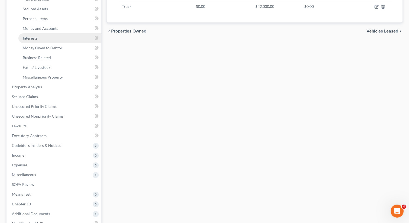
scroll to position [159, 0]
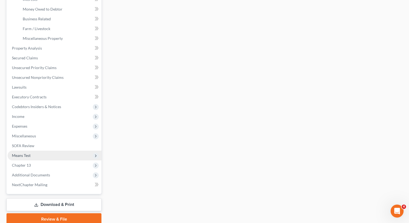
click at [38, 155] on span "Means Test" at bounding box center [55, 155] width 94 height 10
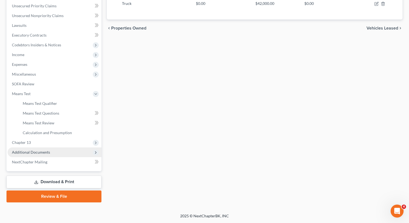
scroll to position [123, 0]
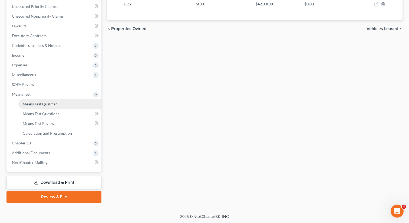
click at [44, 105] on span "Means Test Qualifier" at bounding box center [40, 103] width 34 height 5
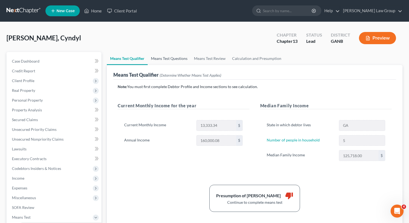
click at [173, 57] on link "Means Test Questions" at bounding box center [169, 58] width 43 height 13
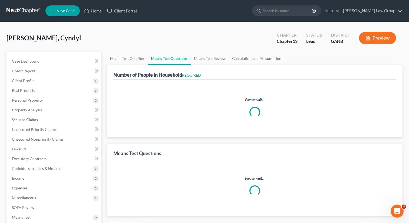
select select "1"
select select "60"
select select "1"
select select "60"
select select "5"
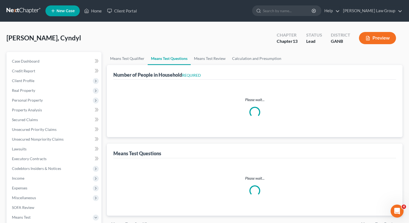
select select "0"
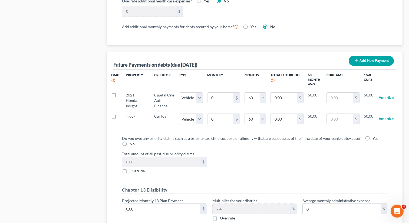
scroll to position [499, 0]
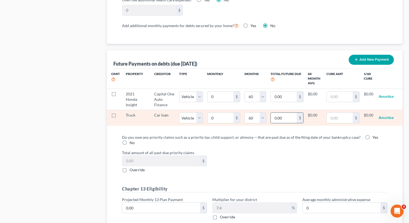
click at [297, 117] on div "$" at bounding box center [300, 118] width 6 height 10
click at [290, 118] on input "0.00" at bounding box center [284, 118] width 26 height 10
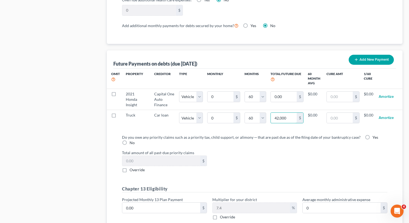
type input "42,000"
click at [265, 152] on label "Total amount of all past-due priority claims" at bounding box center [254, 153] width 271 height 6
select select "1"
select select "60"
select select "1"
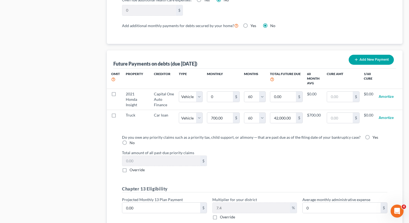
select select "60"
select select "1"
select select "60"
select select "1"
select select "60"
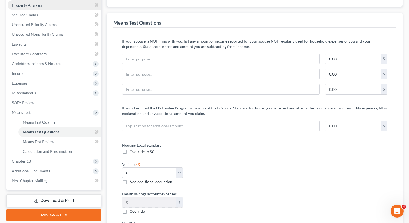
scroll to position [44, 0]
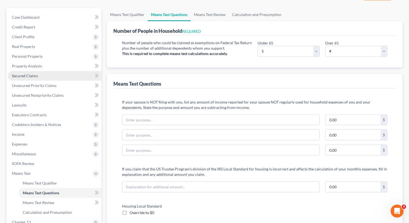
click at [20, 76] on span "Secured Claims" at bounding box center [25, 75] width 26 height 5
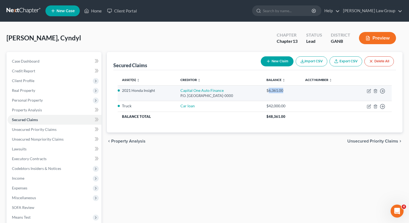
drag, startPoint x: 298, startPoint y: 89, endPoint x: 282, endPoint y: 90, distance: 16.2
click at [282, 90] on div "$6,361.00" at bounding box center [281, 90] width 30 height 5
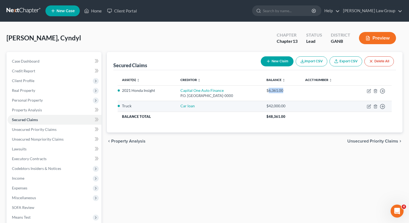
copy div "6,361.00"
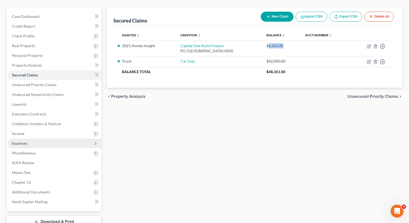
scroll to position [57, 0]
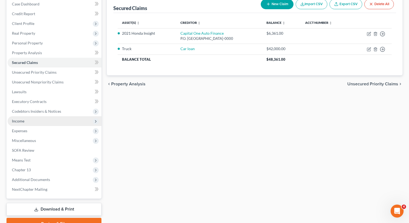
click at [35, 122] on span "Income" at bounding box center [55, 121] width 94 height 10
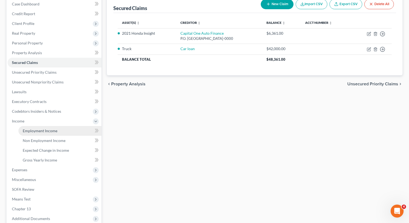
click at [34, 132] on span "Employment Income" at bounding box center [40, 130] width 35 height 5
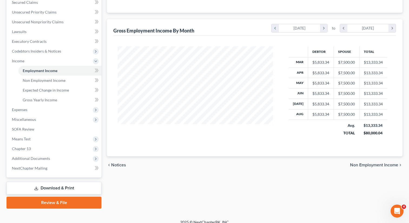
scroll to position [123, 0]
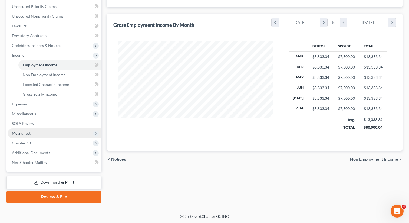
click at [45, 132] on span "Means Test" at bounding box center [55, 133] width 94 height 10
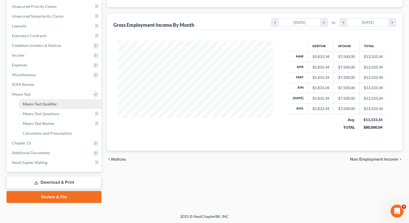
click at [54, 104] on span "Means Test Qualifier" at bounding box center [40, 103] width 34 height 5
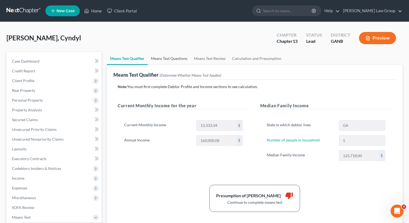
click at [160, 58] on link "Means Test Questions" at bounding box center [169, 58] width 43 height 13
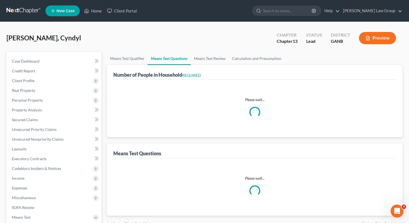
select select "1"
select select "60"
select select "1"
select select "60"
select select "5"
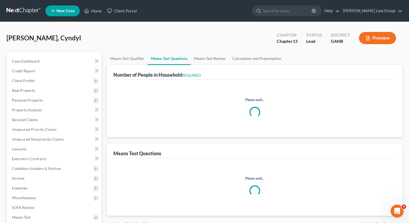
select select "0"
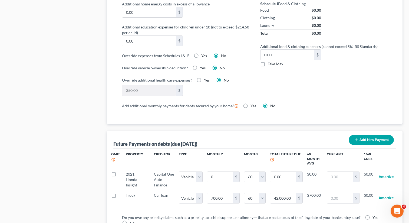
scroll to position [430, 0]
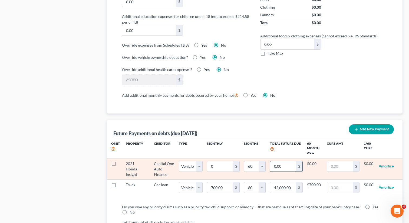
click at [287, 161] on input "0.00" at bounding box center [283, 166] width 26 height 10
paste input "6,361"
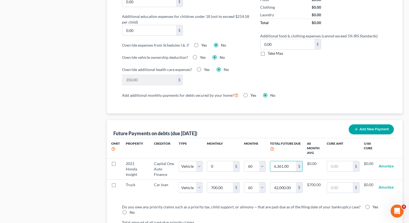
type input "6,361.00"
select select "1"
select select "60"
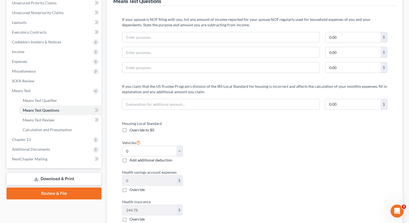
scroll to position [0, 0]
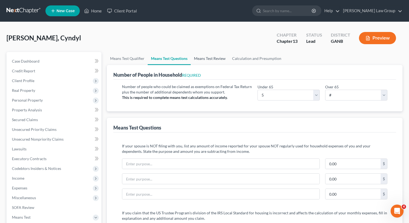
click at [206, 55] on link "Means Test Review" at bounding box center [210, 58] width 38 height 13
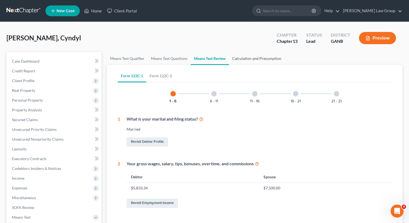
click at [249, 58] on link "Calculation and Presumption" at bounding box center [257, 58] width 56 height 13
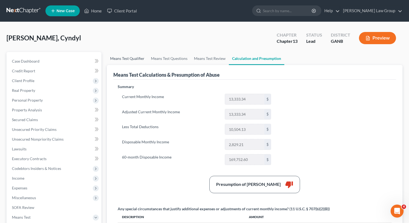
click at [130, 61] on link "Means Test Qualifier" at bounding box center [127, 58] width 41 height 13
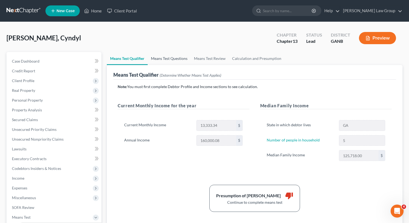
click at [173, 57] on link "Means Test Questions" at bounding box center [169, 58] width 43 height 13
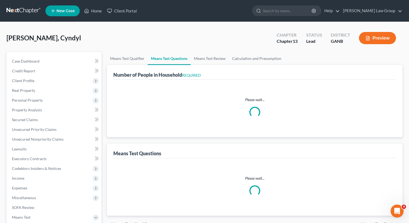
select select "1"
select select "60"
select select "1"
select select "60"
select select "5"
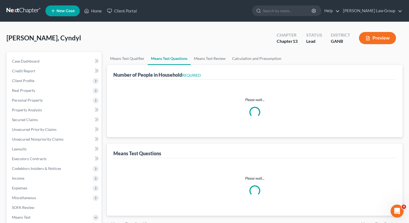
select select "0"
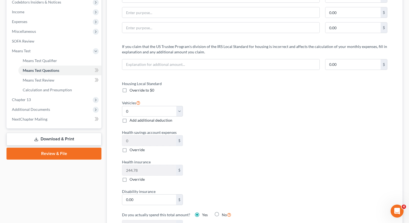
scroll to position [163, 0]
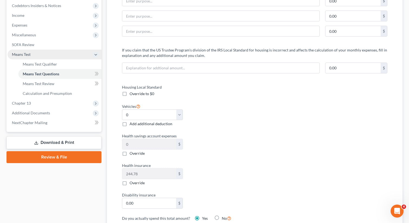
click at [52, 59] on span "Means Test" at bounding box center [55, 55] width 94 height 10
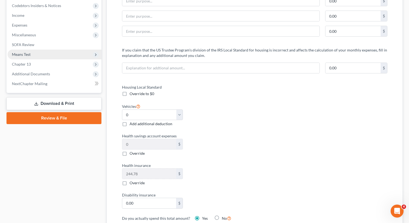
click at [48, 58] on span "Means Test" at bounding box center [55, 55] width 94 height 10
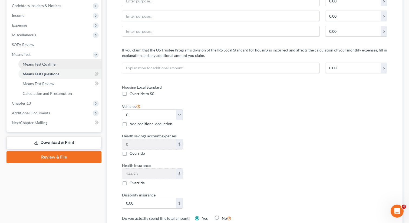
click at [44, 64] on span "Means Test Qualifier" at bounding box center [40, 64] width 34 height 5
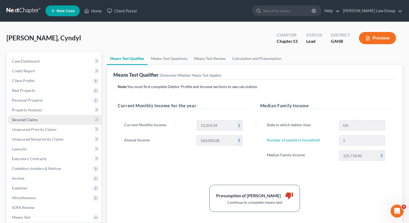
click at [50, 119] on link "Secured Claims" at bounding box center [55, 120] width 94 height 10
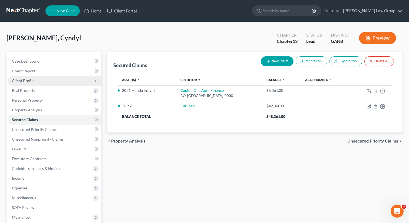
click at [47, 82] on span "Client Profile" at bounding box center [55, 81] width 94 height 10
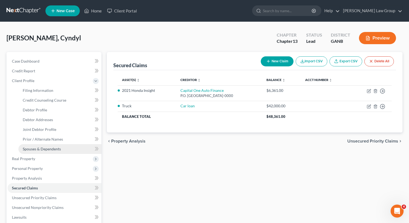
click at [38, 148] on span "Spouses & Dependents" at bounding box center [42, 148] width 38 height 5
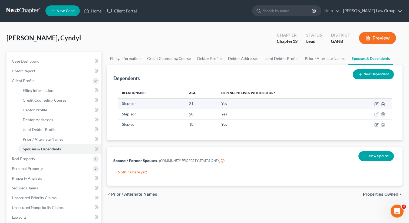
click at [383, 103] on polyline "button" at bounding box center [382, 103] width 3 height 0
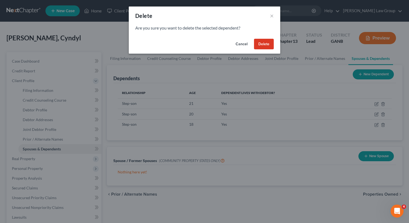
click at [265, 50] on div "Cancel Delete" at bounding box center [205, 45] width 152 height 17
click at [260, 44] on button "Delete" at bounding box center [264, 44] width 20 height 11
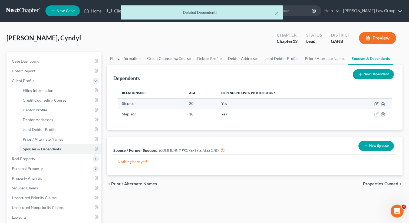
click at [381, 102] on icon "button" at bounding box center [383, 104] width 4 height 4
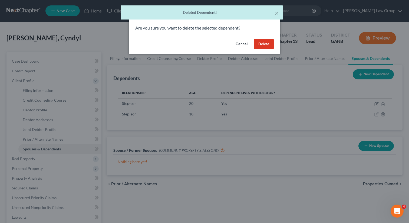
click at [267, 40] on button "Delete" at bounding box center [264, 44] width 20 height 11
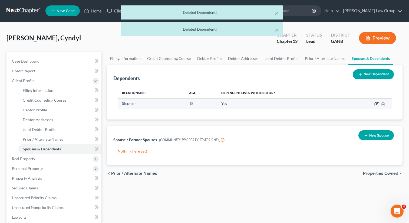
click at [375, 105] on icon "button" at bounding box center [376, 104] width 3 height 3
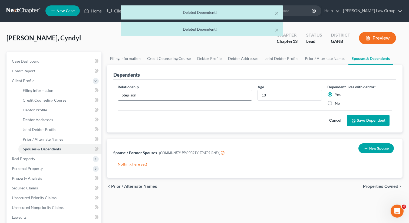
click at [152, 99] on input "Step-son" at bounding box center [185, 95] width 134 height 10
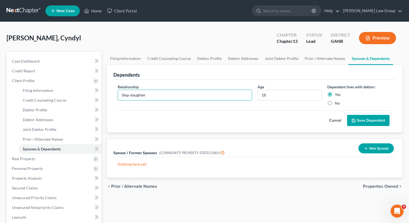
type input "Step-daughter"
click at [373, 122] on button "Save Dependent" at bounding box center [368, 120] width 42 height 11
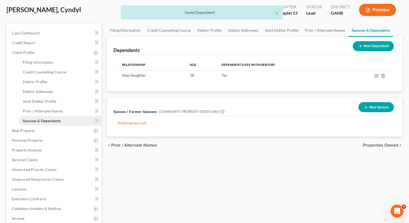
scroll to position [84, 0]
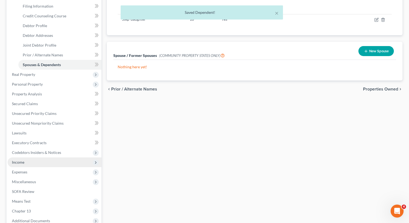
click at [37, 163] on span "Income" at bounding box center [55, 162] width 94 height 10
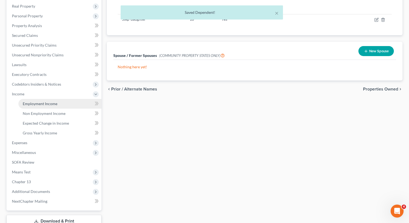
click at [40, 103] on span "Employment Income" at bounding box center [40, 103] width 35 height 5
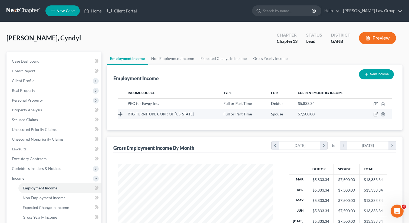
click at [376, 114] on icon "button" at bounding box center [376, 114] width 4 height 4
select select "0"
select select "9"
select select "1"
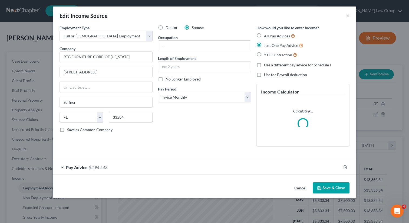
click at [78, 168] on span "Pay Advice" at bounding box center [77, 166] width 22 height 5
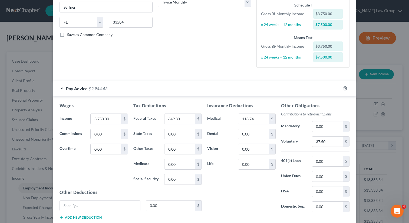
scroll to position [130, 0]
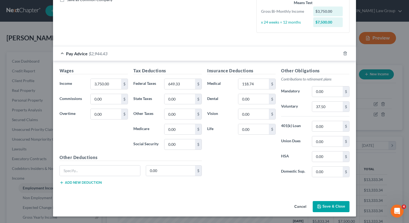
click at [330, 211] on button "Save & Close" at bounding box center [331, 206] width 37 height 11
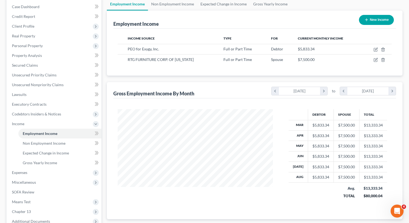
scroll to position [123, 0]
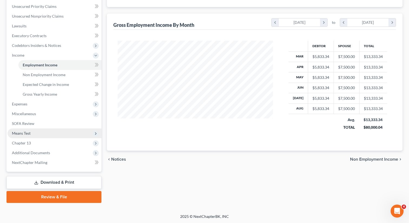
click at [47, 133] on span "Means Test" at bounding box center [55, 133] width 94 height 10
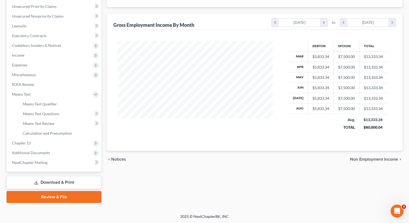
click at [63, 180] on link "Download & Print" at bounding box center [53, 182] width 95 height 13
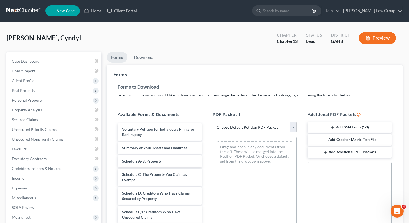
click at [240, 124] on select "Choose Default Petition PDF Packet Complete Bankruptcy Petition (all forms and …" at bounding box center [255, 127] width 84 height 11
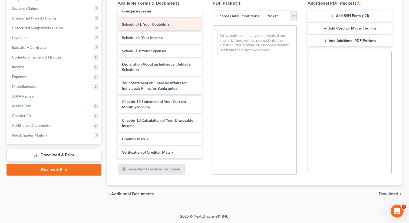
scroll to position [111, 0]
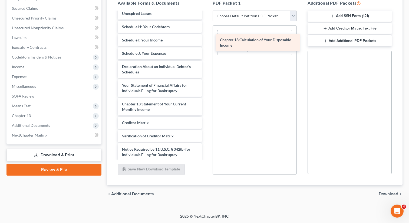
drag, startPoint x: 157, startPoint y: 122, endPoint x: 255, endPoint y: 39, distance: 128.6
click at [206, 39] on div "Chapter 13 Calculation of Your Disposable Income Voluntary Petition for Individ…" at bounding box center [159, 37] width 93 height 273
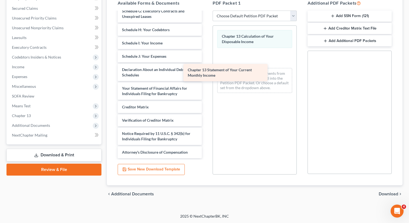
scroll to position [108, 0]
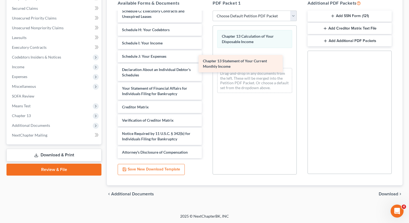
drag, startPoint x: 154, startPoint y: 107, endPoint x: 239, endPoint y: 61, distance: 96.8
click at [206, 61] on div "Chapter 13 Statement of Your Current Monthly Income Voluntary Petition for Indi…" at bounding box center [159, 31] width 93 height 254
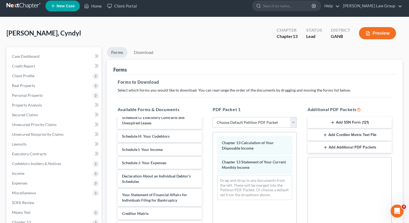
scroll to position [0, 0]
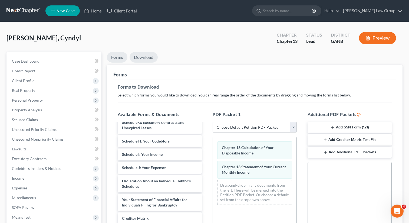
click at [145, 57] on link "Download" at bounding box center [144, 57] width 28 height 11
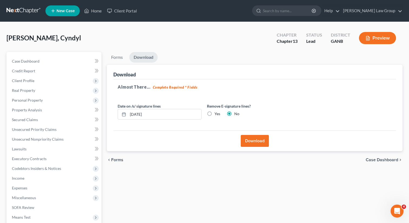
click at [255, 140] on button "Download" at bounding box center [255, 141] width 28 height 12
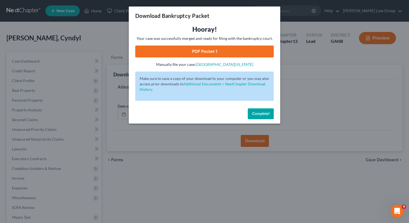
click at [191, 52] on link "PDF Packet 1" at bounding box center [204, 51] width 139 height 12
click at [263, 113] on span "Complete!" at bounding box center [260, 113] width 17 height 5
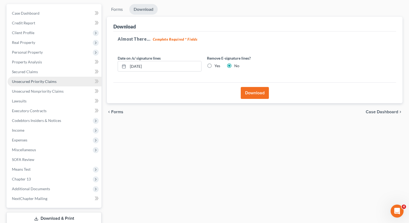
scroll to position [84, 0]
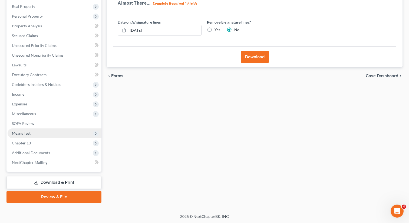
click at [33, 135] on span "Means Test" at bounding box center [55, 133] width 94 height 10
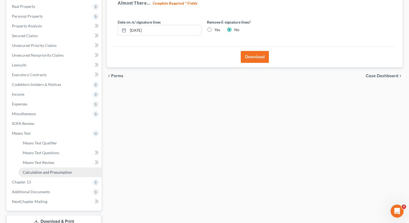
click at [39, 171] on span "Calculation and Presumption" at bounding box center [47, 172] width 49 height 5
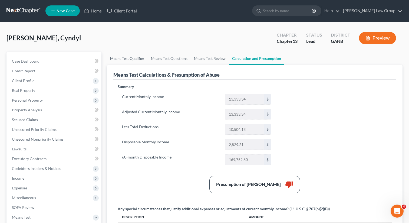
click at [125, 62] on link "Means Test Qualifier" at bounding box center [127, 58] width 41 height 13
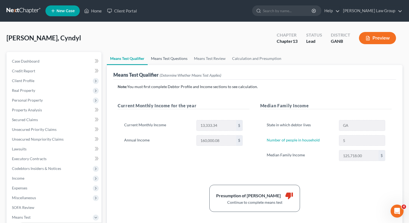
click at [156, 59] on link "Means Test Questions" at bounding box center [169, 58] width 43 height 13
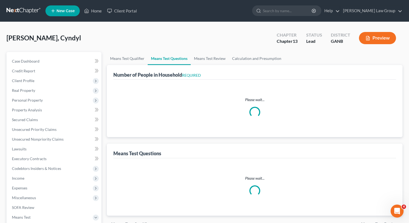
select select "1"
select select "60"
select select "1"
select select "60"
select select "5"
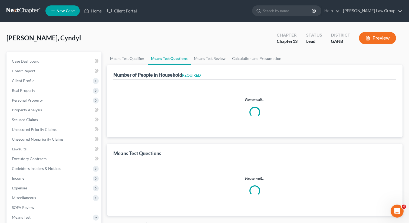
select select "0"
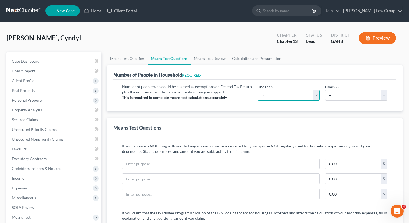
click at [290, 94] on select "# 0 1 2 3 4 5 6 7 8 9 10" at bounding box center [289, 95] width 62 height 11
select select "3"
click at [258, 90] on select "# 0 1 2 3 4 5 6 7 8 9 10" at bounding box center [289, 95] width 62 height 11
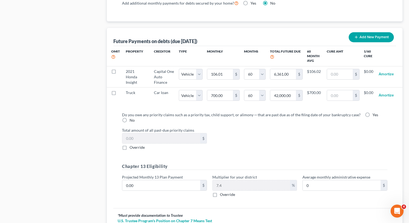
scroll to position [522, 0]
click at [130, 120] on label "No" at bounding box center [132, 119] width 5 height 5
click at [132, 120] on input "No" at bounding box center [134, 119] width 4 height 4
radio input "true"
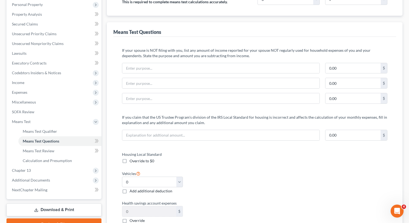
scroll to position [0, 0]
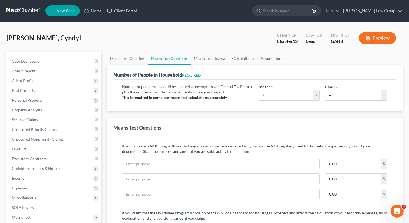
click at [213, 60] on link "Means Test Review" at bounding box center [210, 58] width 38 height 13
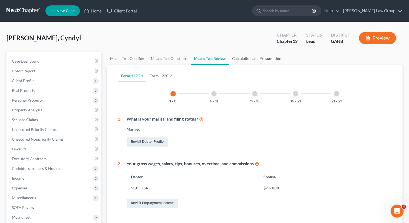
click at [243, 59] on link "Calculation and Presumption" at bounding box center [257, 58] width 56 height 13
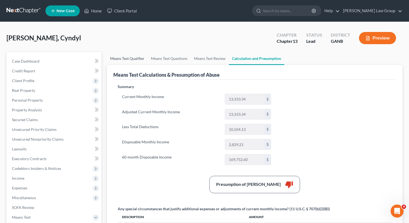
click at [118, 57] on link "Means Test Qualifier" at bounding box center [127, 58] width 41 height 13
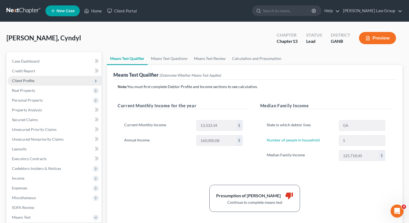
click at [41, 80] on span "Client Profile" at bounding box center [55, 81] width 94 height 10
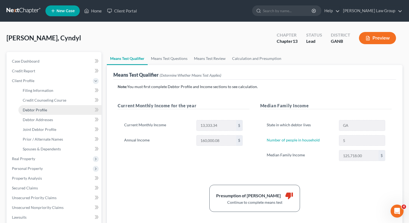
click at [35, 109] on span "Debtor Profile" at bounding box center [35, 109] width 24 height 5
select select "1"
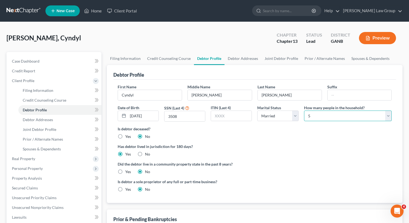
click at [319, 114] on select "Select 1 2 3 4 5 6 7 8 9 10 11 12 13 14 15 16 17 18 19 20" at bounding box center [348, 115] width 88 height 11
select select "2"
click at [304, 110] on select "Select 1 2 3 4 5 6 7 8 9 10 11 12 13 14 15 16 17 18 19 20" at bounding box center [348, 115] width 88 height 11
click at [290, 139] on ng-include "First Name [PERSON_NAME] Middle Name [PERSON_NAME] Last Name [PERSON_NAME] Date…" at bounding box center [255, 140] width 274 height 112
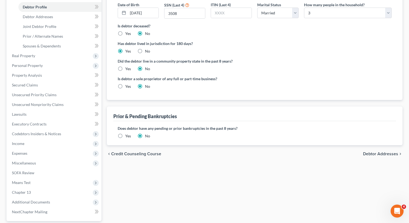
scroll to position [152, 0]
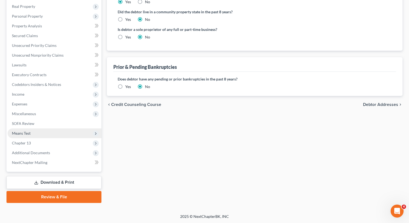
click at [34, 132] on span "Means Test" at bounding box center [55, 133] width 94 height 10
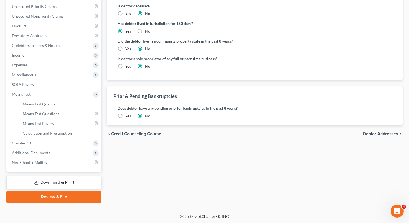
scroll to position [0, 0]
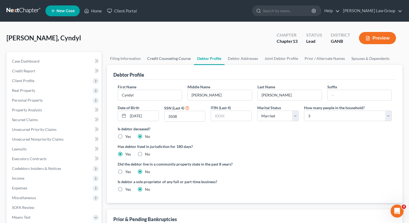
click at [157, 58] on link "Credit Counseling Course" at bounding box center [169, 58] width 50 height 13
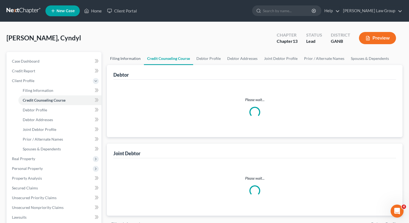
click at [127, 61] on link "Filing Information" at bounding box center [125, 58] width 37 height 13
select select "1"
select select "3"
select select "19"
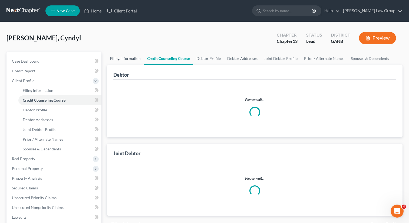
select select "0"
select select "10"
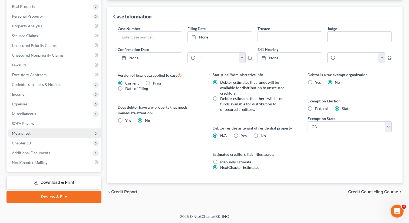
click at [38, 133] on span "Means Test" at bounding box center [55, 133] width 94 height 10
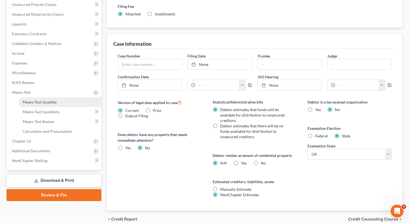
click at [40, 102] on span "Means Test Qualifier" at bounding box center [40, 102] width 34 height 5
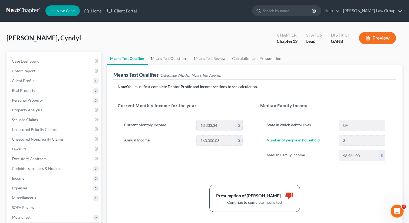
click at [167, 58] on link "Means Test Questions" at bounding box center [169, 58] width 43 height 13
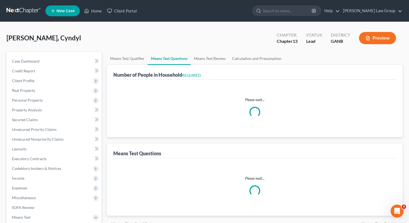
select select "1"
select select "60"
select select "1"
select select "60"
select select "3"
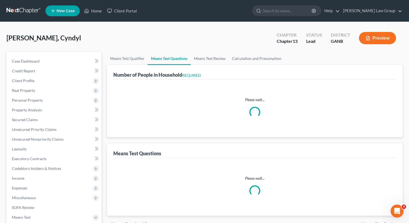
select select "0"
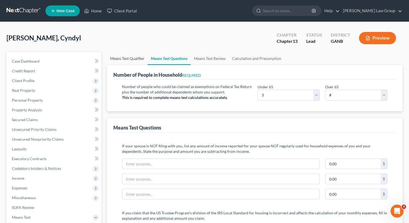
click at [140, 56] on link "Means Test Qualifier" at bounding box center [127, 58] width 41 height 13
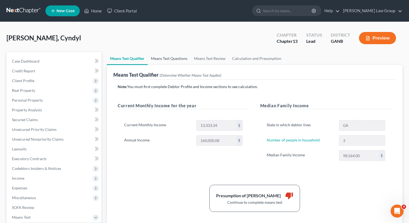
click at [175, 61] on link "Means Test Questions" at bounding box center [169, 58] width 43 height 13
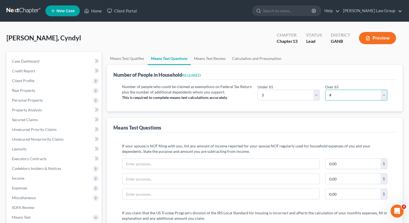
click at [348, 95] on select "# 0 1 2 3 4 5 6 7 8 9 10" at bounding box center [356, 95] width 62 height 11
click at [325, 90] on select "# 0 1 2 3 4 5 6 7 8 9 10" at bounding box center [356, 95] width 62 height 11
click at [290, 69] on div "Number of People in Household REQUIRED" at bounding box center [254, 72] width 283 height 15
click at [248, 57] on link "Calculation and Presumption" at bounding box center [257, 58] width 56 height 13
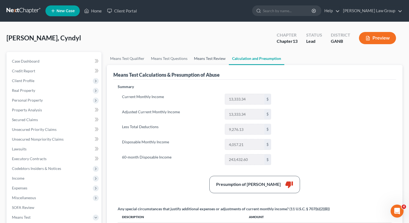
click at [211, 55] on link "Means Test Review" at bounding box center [210, 58] width 38 height 13
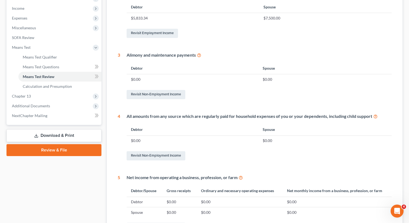
click at [61, 138] on link "Download & Print" at bounding box center [53, 135] width 95 height 13
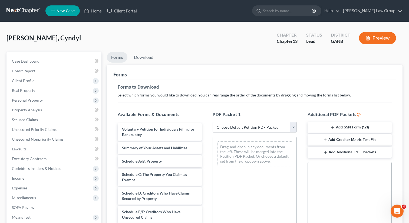
click at [242, 129] on select "Choose Default Petition PDF Packet Complete Bankruptcy Petition (all forms and …" at bounding box center [255, 127] width 84 height 11
click at [213, 122] on select "Choose Default Petition PDF Packet Complete Bankruptcy Petition (all forms and …" at bounding box center [255, 127] width 84 height 11
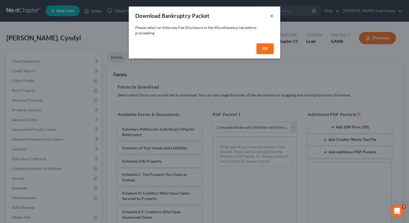
click at [272, 15] on button "×" at bounding box center [272, 15] width 4 height 6
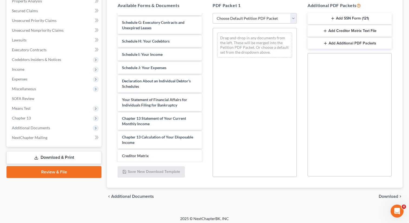
scroll to position [97, 0]
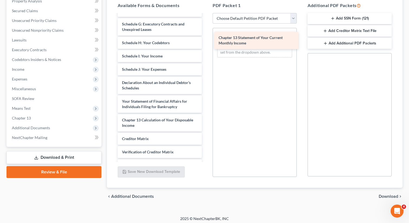
drag, startPoint x: 159, startPoint y: 118, endPoint x: 257, endPoint y: 33, distance: 129.8
click at [206, 33] on div "Chapter 13 Statement of Your Current Monthly Income Voluntary Petition for Indi…" at bounding box center [159, 53] width 93 height 273
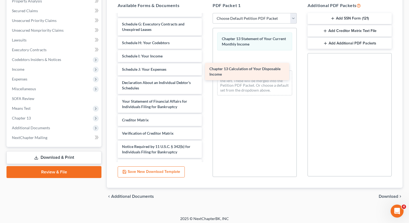
drag, startPoint x: 160, startPoint y: 119, endPoint x: 247, endPoint y: 68, distance: 101.0
click at [206, 68] on div "Chapter 13 Calculation of Your Disposable Income Voluntary Petition for Individ…" at bounding box center [159, 44] width 93 height 254
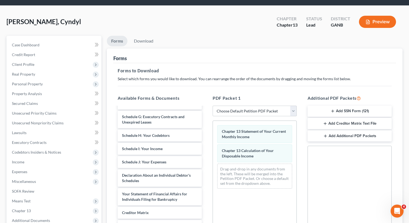
scroll to position [0, 0]
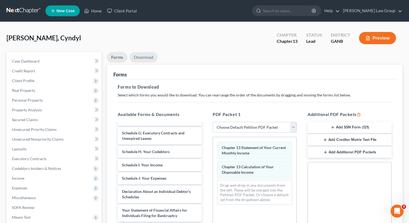
click at [141, 59] on link "Download" at bounding box center [144, 57] width 28 height 11
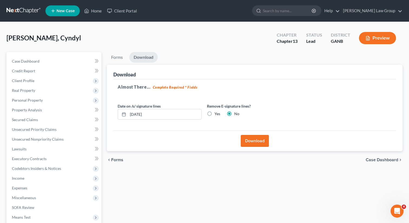
click at [255, 141] on button "Download" at bounding box center [255, 141] width 28 height 12
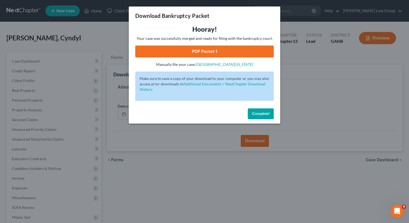
click at [206, 51] on link "PDF Packet 1" at bounding box center [204, 51] width 139 height 12
